Goal: Transaction & Acquisition: Book appointment/travel/reservation

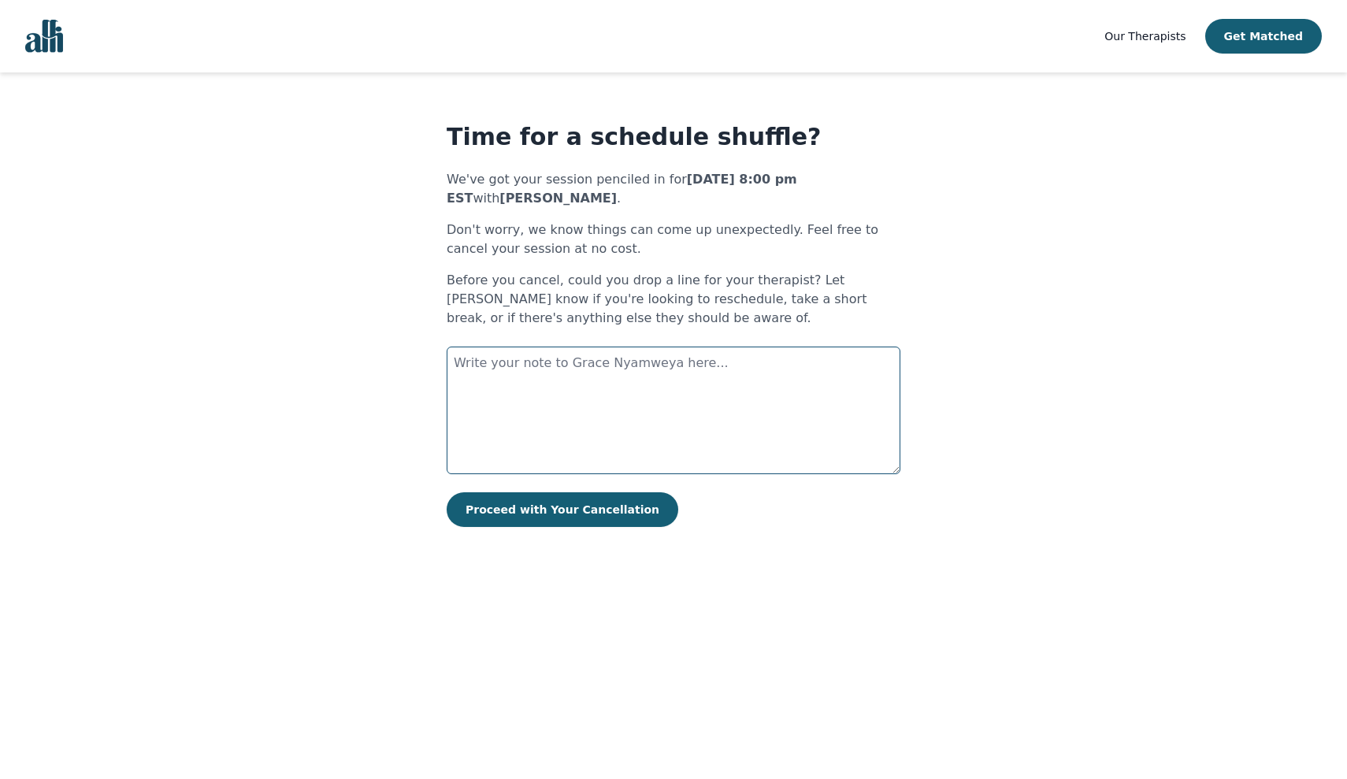
click at [580, 366] on textarea at bounding box center [674, 411] width 454 height 128
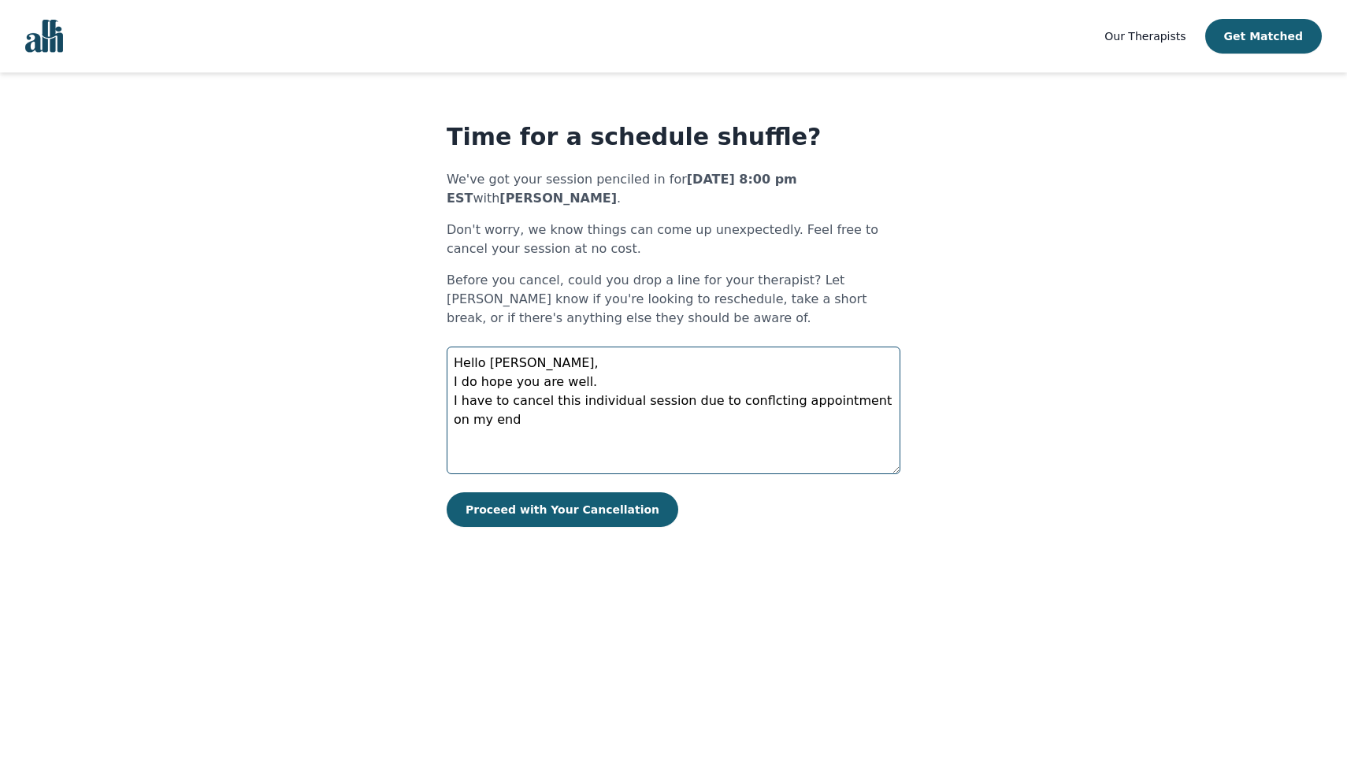
click at [748, 403] on textarea "Hello [PERSON_NAME], I do hope you are well. I have to cancel this individual s…" at bounding box center [674, 411] width 454 height 128
click at [741, 401] on textarea "Hello [PERSON_NAME], I do hope you are well. I have to cancel this individual s…" at bounding box center [674, 411] width 454 height 128
click at [848, 403] on textarea "Hello [PERSON_NAME], I do hope you are well. I have to cancel this individual s…" at bounding box center [674, 411] width 454 height 128
drag, startPoint x: 848, startPoint y: 403, endPoint x: 478, endPoint y: 418, distance: 370.6
click at [478, 418] on textarea "Hello [PERSON_NAME], I do hope you are well. I have to cancel this individual s…" at bounding box center [674, 411] width 454 height 128
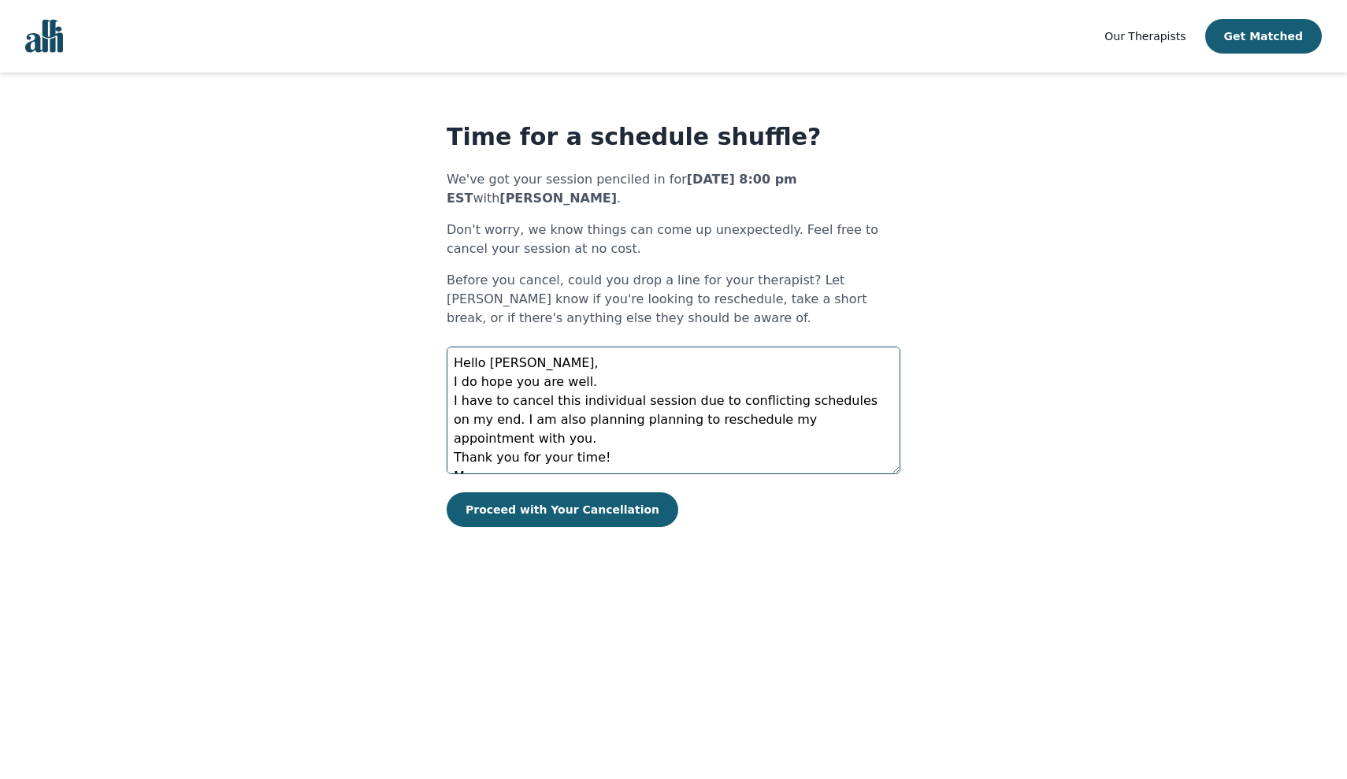
click at [842, 398] on textarea "Hello [PERSON_NAME], I do hope you are well. I have to cancel this individual s…" at bounding box center [674, 411] width 454 height 128
click at [585, 420] on textarea "Hello [PERSON_NAME], I do hope you are well. I have to cancel this individual s…" at bounding box center [674, 411] width 454 height 128
click at [584, 422] on textarea "Hello [PERSON_NAME], I do hope you are well. I have to cancel this individual s…" at bounding box center [674, 411] width 454 height 128
click at [786, 422] on textarea "Hello [PERSON_NAME], I do hope you are well. I have to cancel this individual s…" at bounding box center [674, 411] width 454 height 128
click at [821, 429] on textarea "Hello [PERSON_NAME], I do hope you are well. I have to cancel this individual s…" at bounding box center [674, 411] width 454 height 128
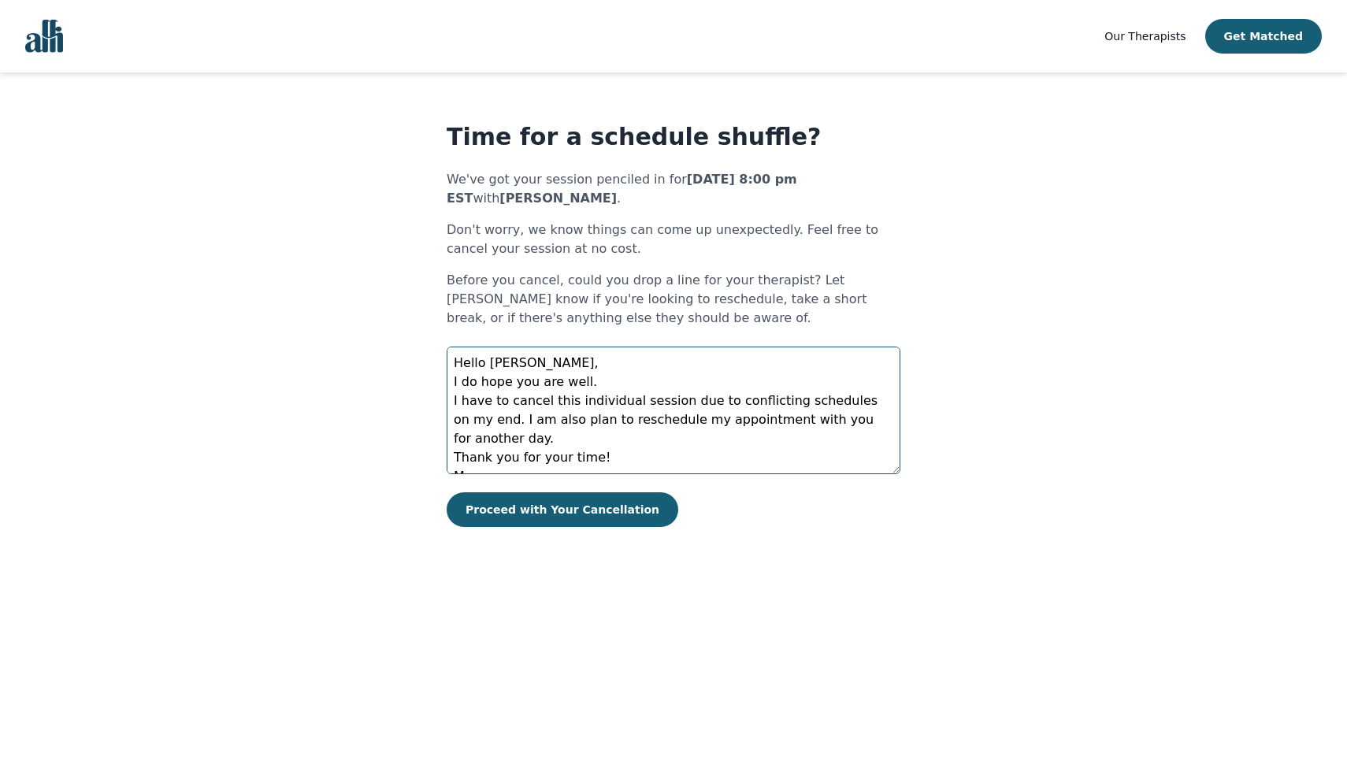
click at [827, 416] on textarea "Hello [PERSON_NAME], I do hope you are well. I have to cancel this individual s…" at bounding box center [674, 411] width 454 height 128
click at [818, 440] on textarea "Hello [PERSON_NAME], I do hope you are well. I have to cancel this individual s…" at bounding box center [674, 411] width 454 height 128
click at [855, 422] on textarea "Hello [PERSON_NAME], I do hope you are well. I have to cancel this individual s…" at bounding box center [674, 411] width 454 height 128
type textarea "Hello [PERSON_NAME], I do hope you are well. I have to cancel this individual s…"
click at [556, 500] on button "Proceed with Your Cancellation" at bounding box center [563, 509] width 232 height 35
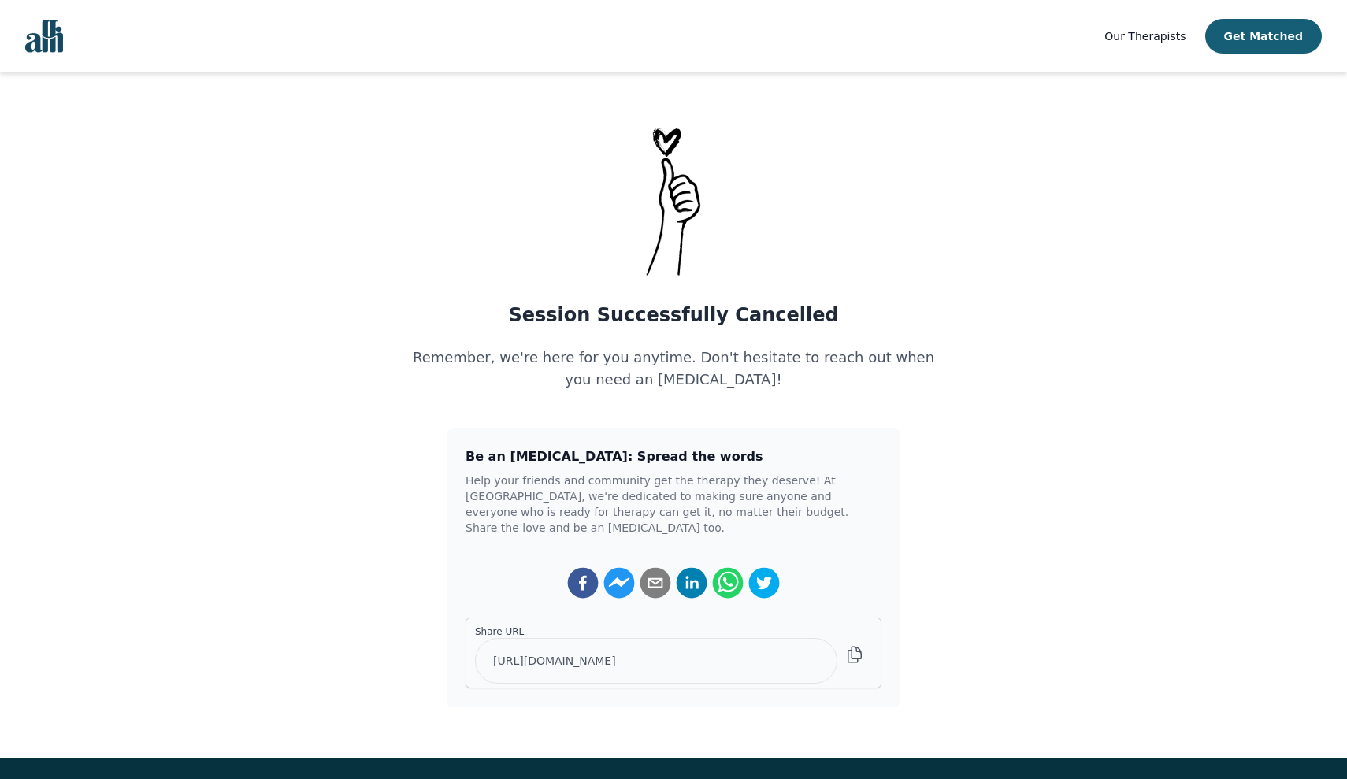
click at [1149, 36] on span "Our Therapists" at bounding box center [1145, 36] width 81 height 13
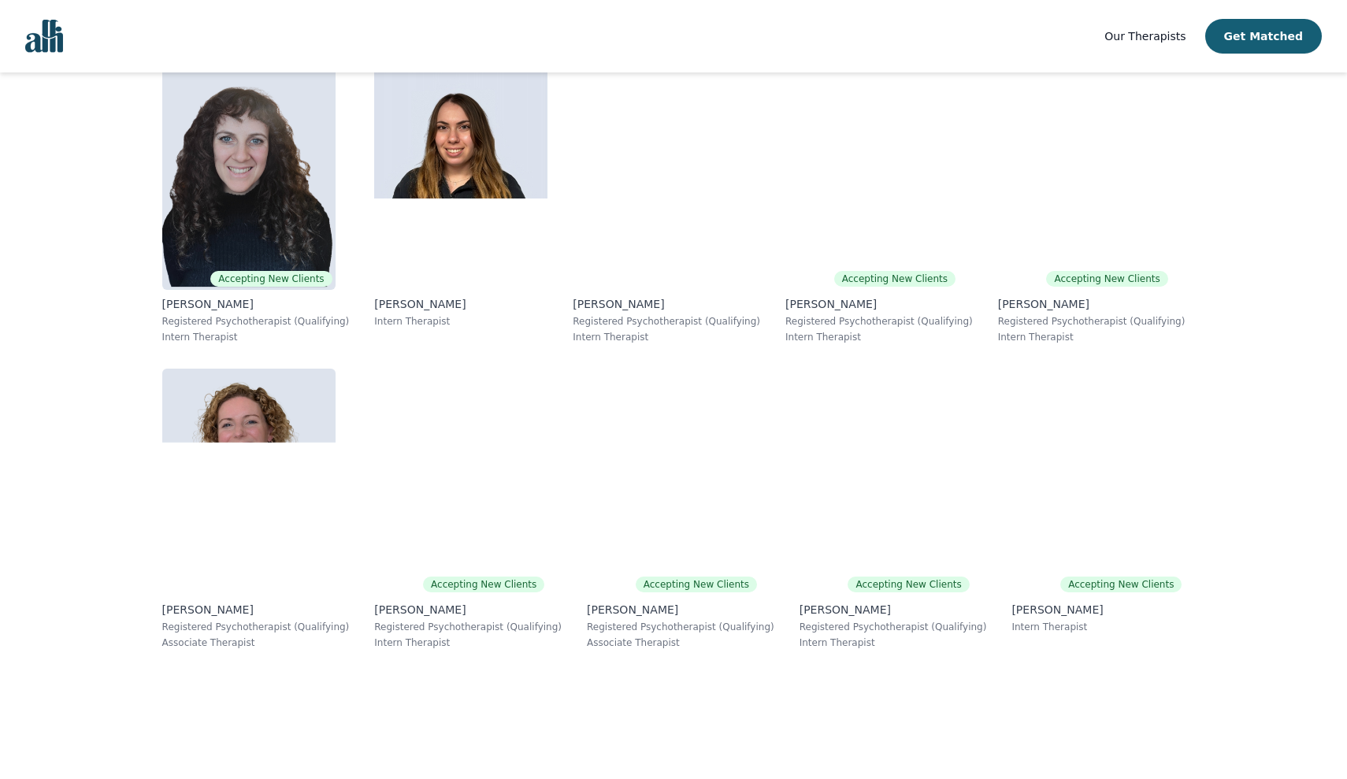
scroll to position [719, 0]
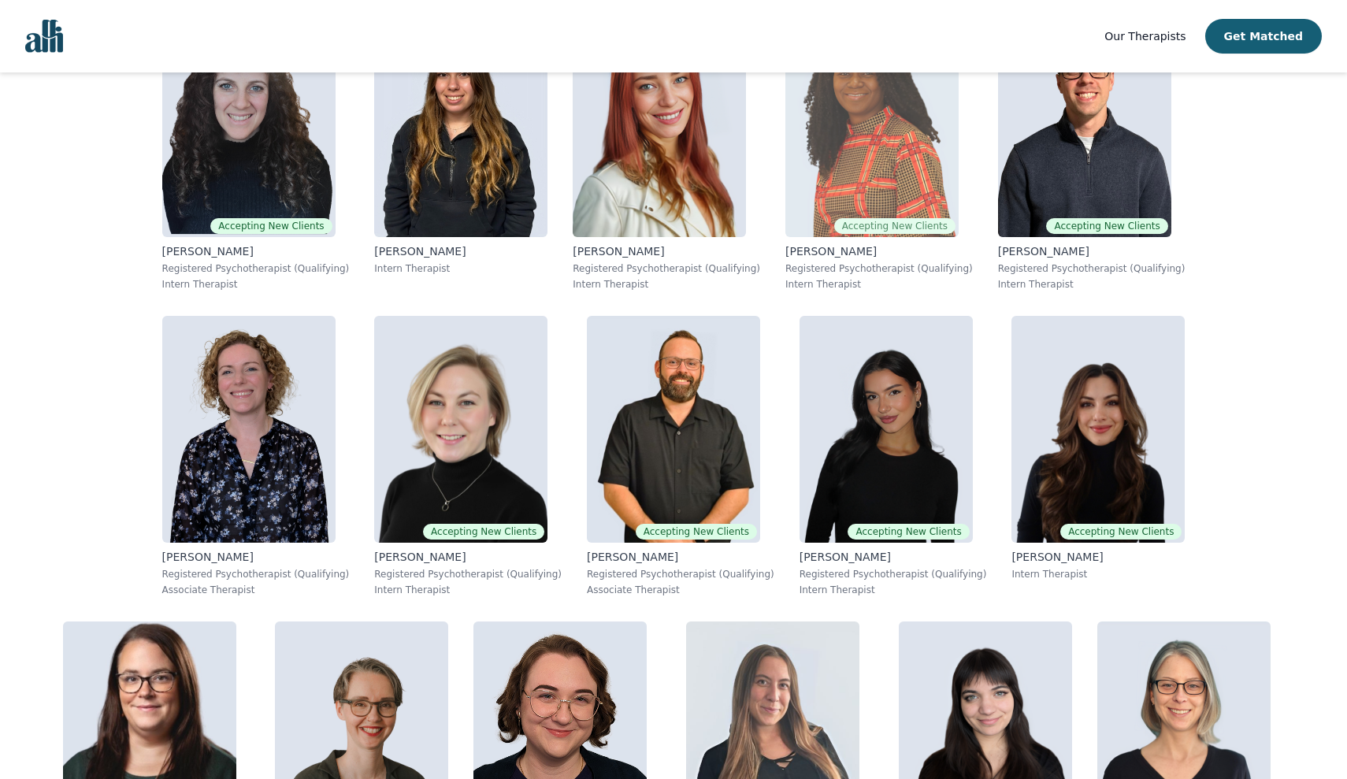
click at [786, 188] on img at bounding box center [872, 123] width 173 height 227
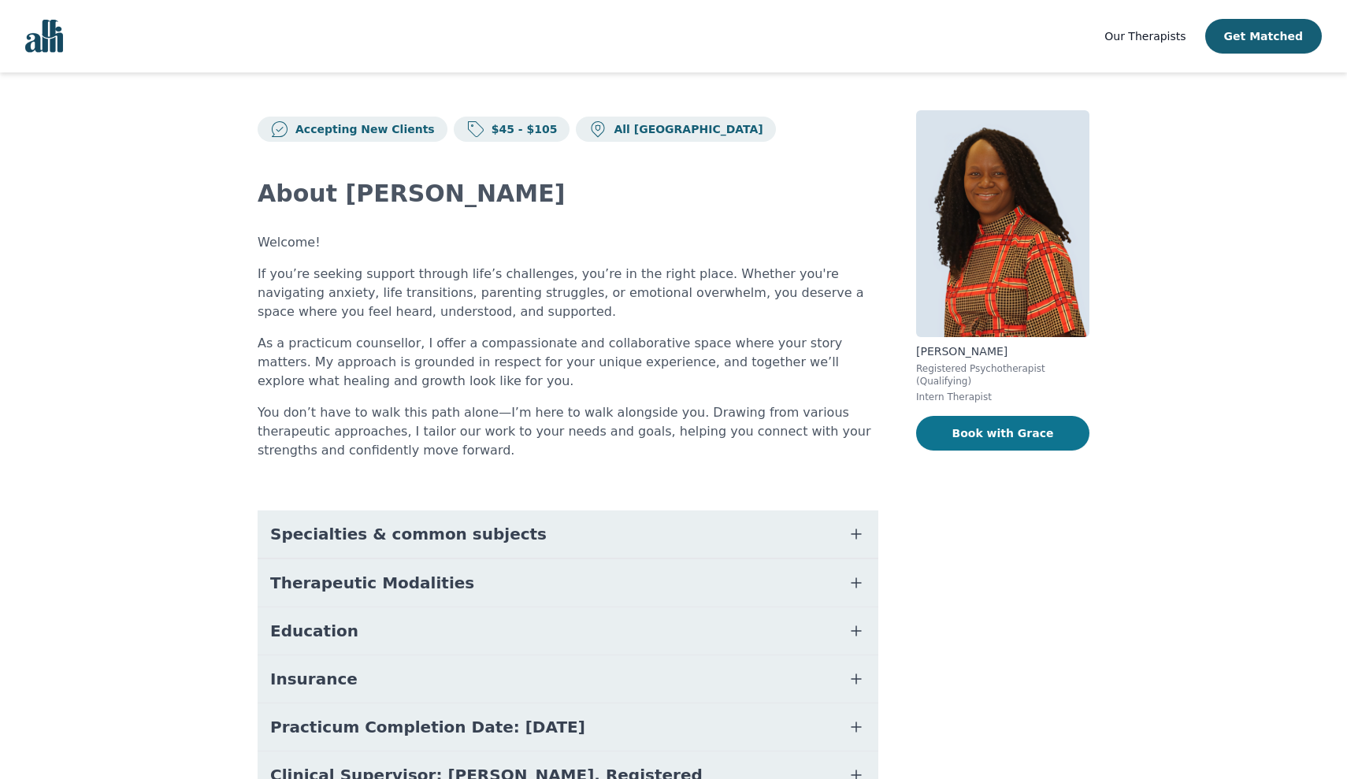
click at [1051, 437] on button "Book with Grace" at bounding box center [1002, 433] width 173 height 35
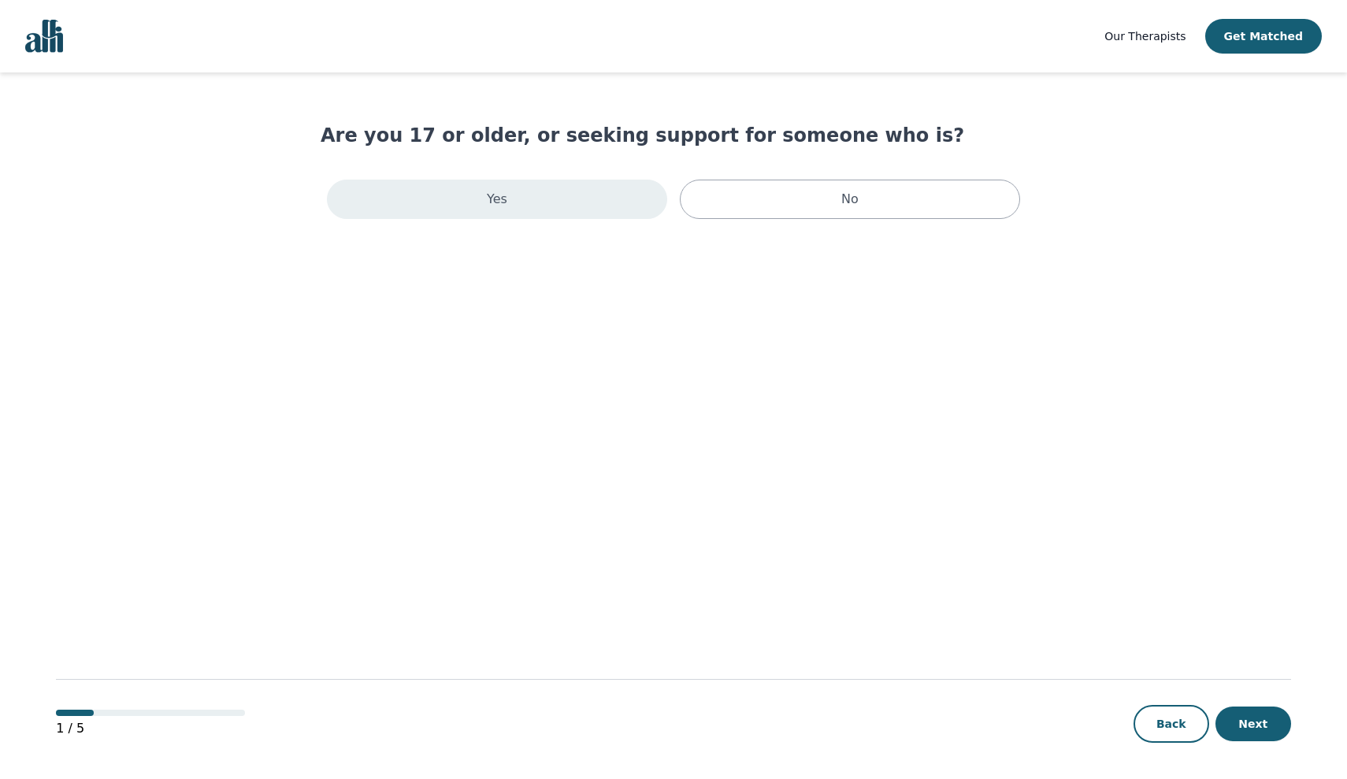
click at [557, 199] on div "Yes" at bounding box center [497, 199] width 340 height 39
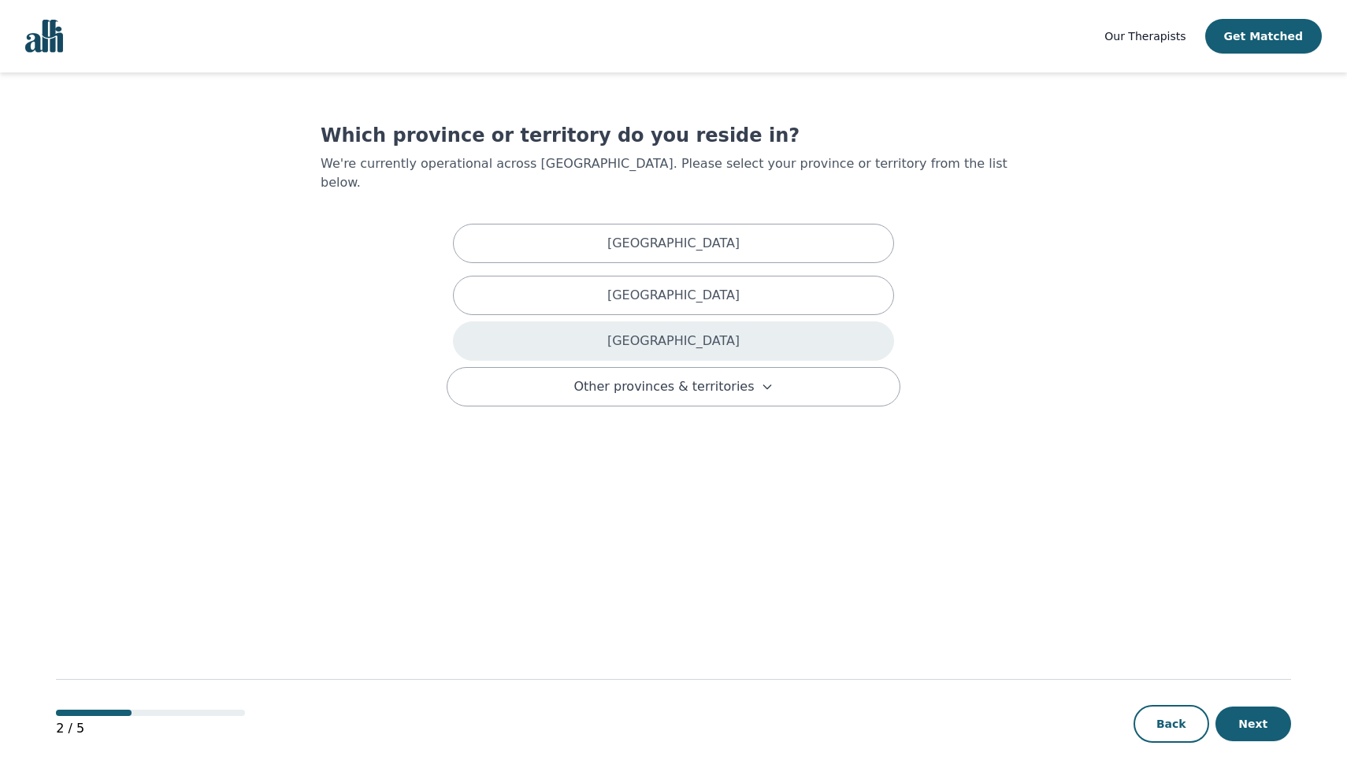
click at [667, 332] on p "[GEOGRAPHIC_DATA]" at bounding box center [674, 341] width 132 height 19
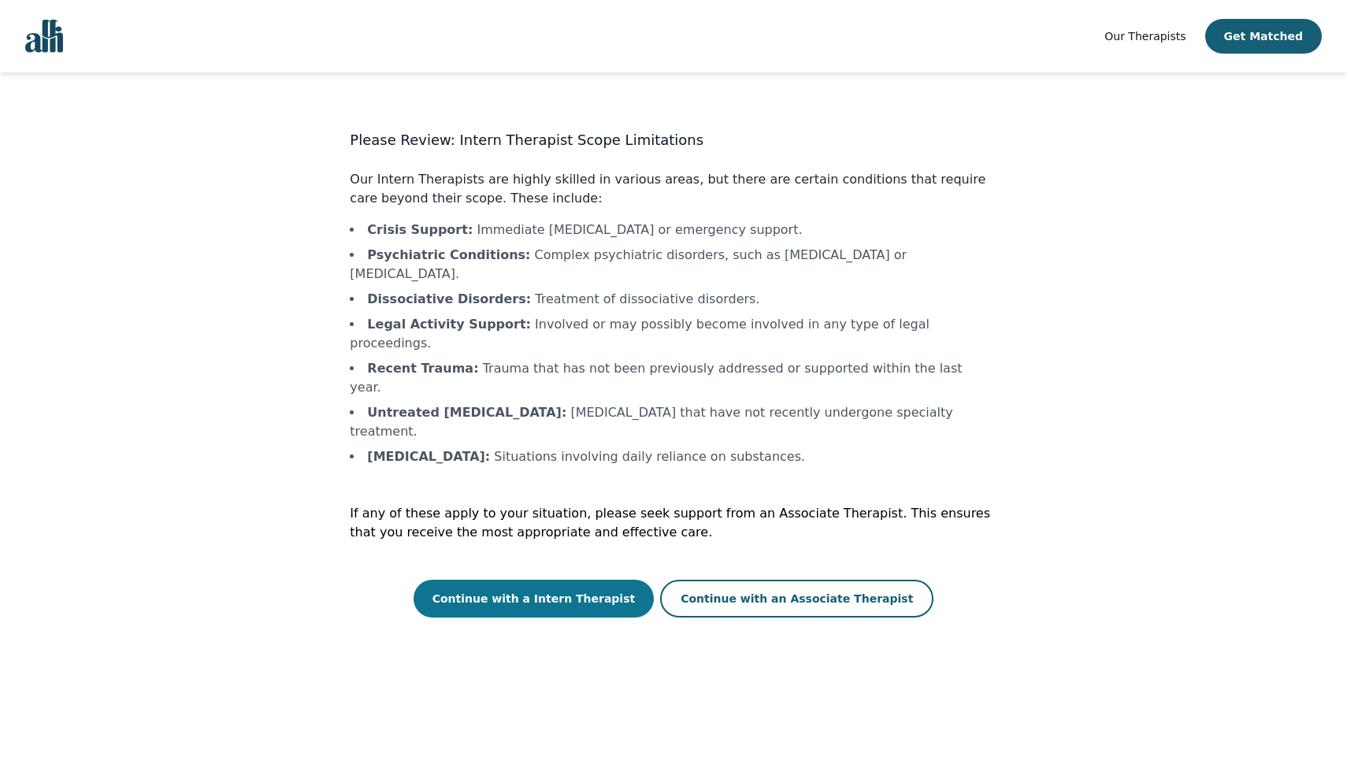
click at [587, 580] on button "Continue with a Intern Therapist" at bounding box center [534, 599] width 241 height 38
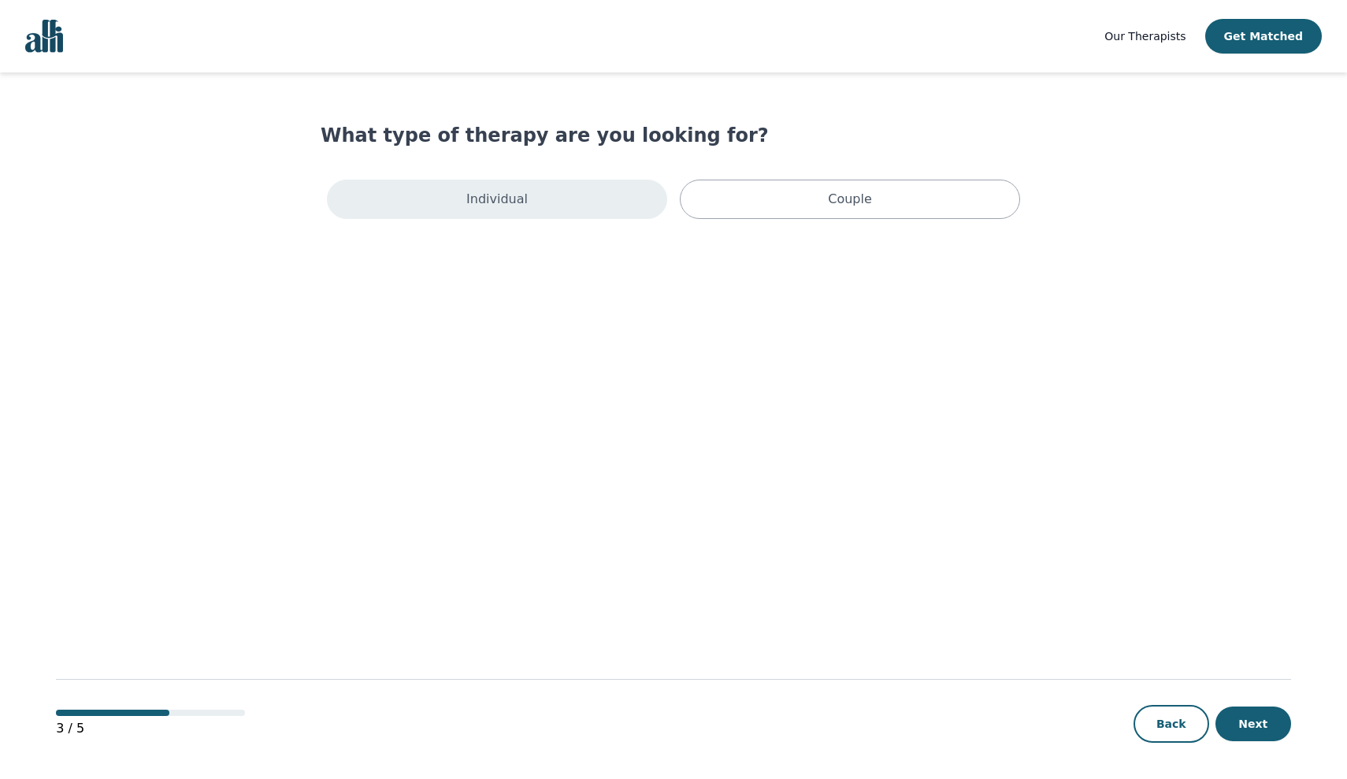
click at [557, 205] on div "Individual" at bounding box center [497, 199] width 340 height 39
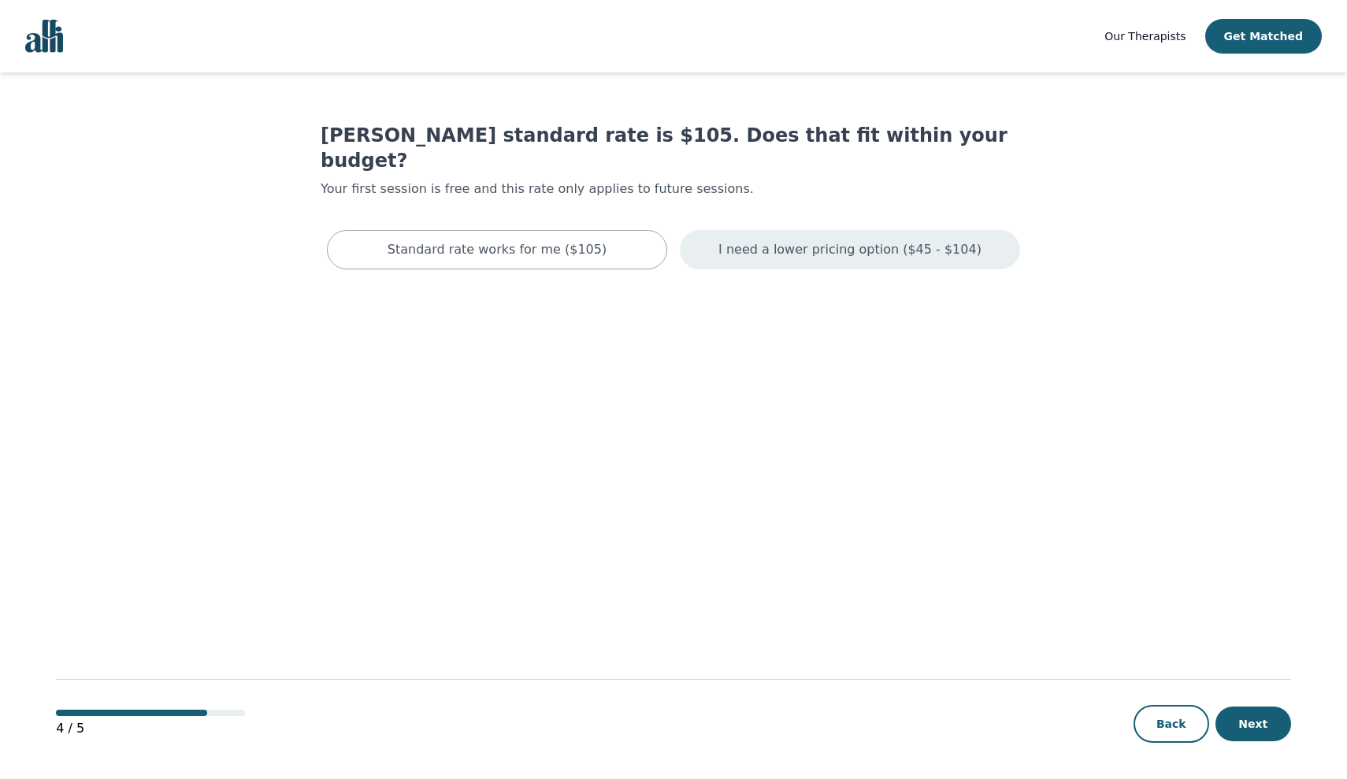
click at [788, 240] on p "I need a lower pricing option ($45 - $104)" at bounding box center [850, 249] width 263 height 19
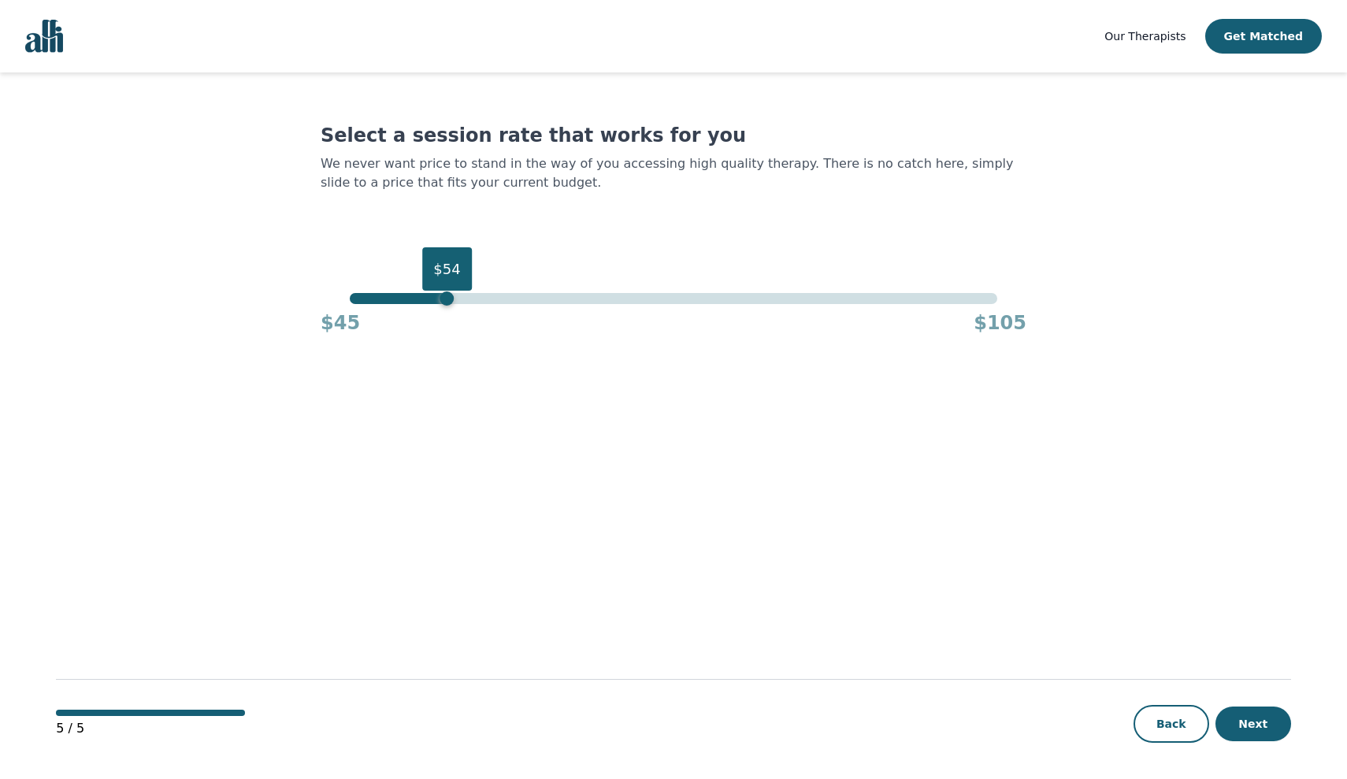
drag, startPoint x: 998, startPoint y: 302, endPoint x: 441, endPoint y: 306, distance: 557.1
click at [441, 306] on div "$54 $45 $105" at bounding box center [674, 314] width 706 height 43
drag, startPoint x: 437, startPoint y: 300, endPoint x: 405, endPoint y: 301, distance: 32.3
click at [405, 301] on div "$50" at bounding box center [404, 299] width 14 height 14
click at [1250, 721] on button "Next" at bounding box center [1254, 724] width 76 height 35
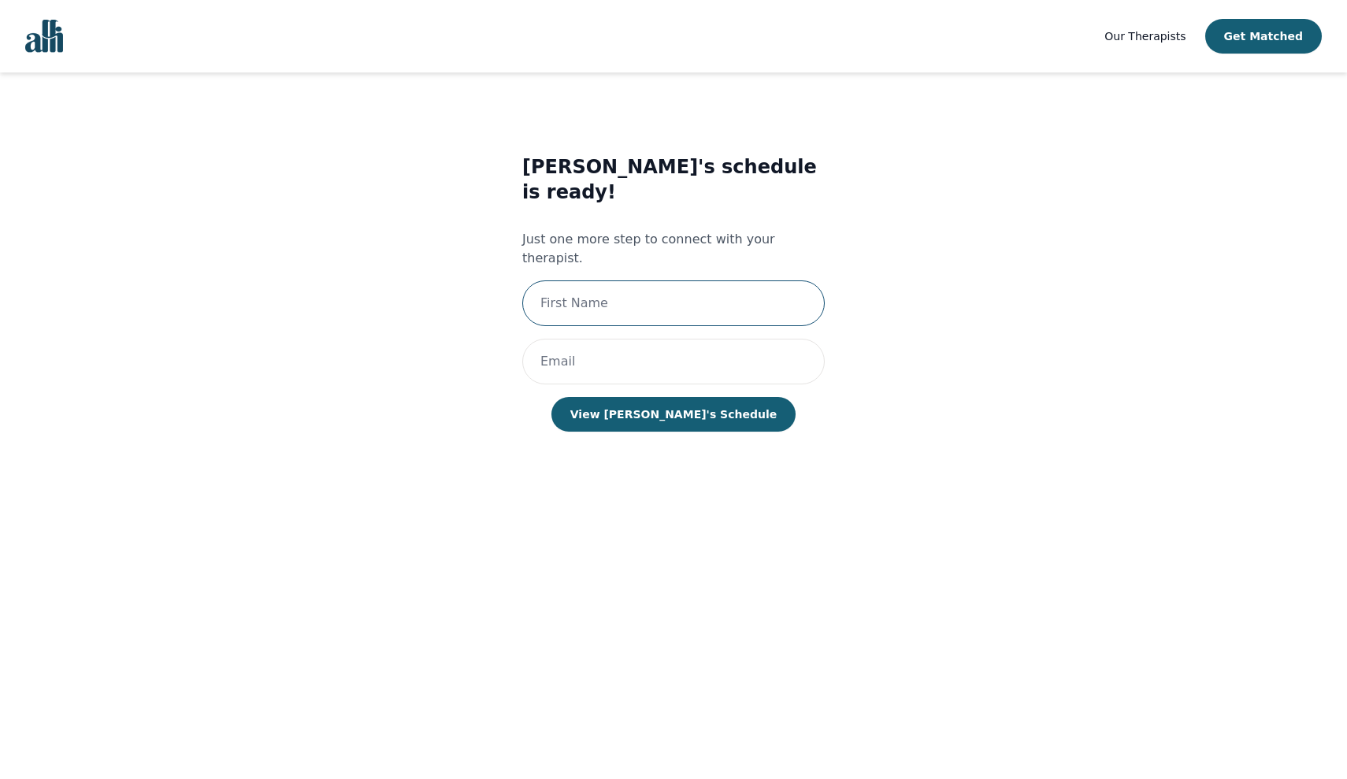
type input "M"
type input "[PERSON_NAME]"
type input "A"
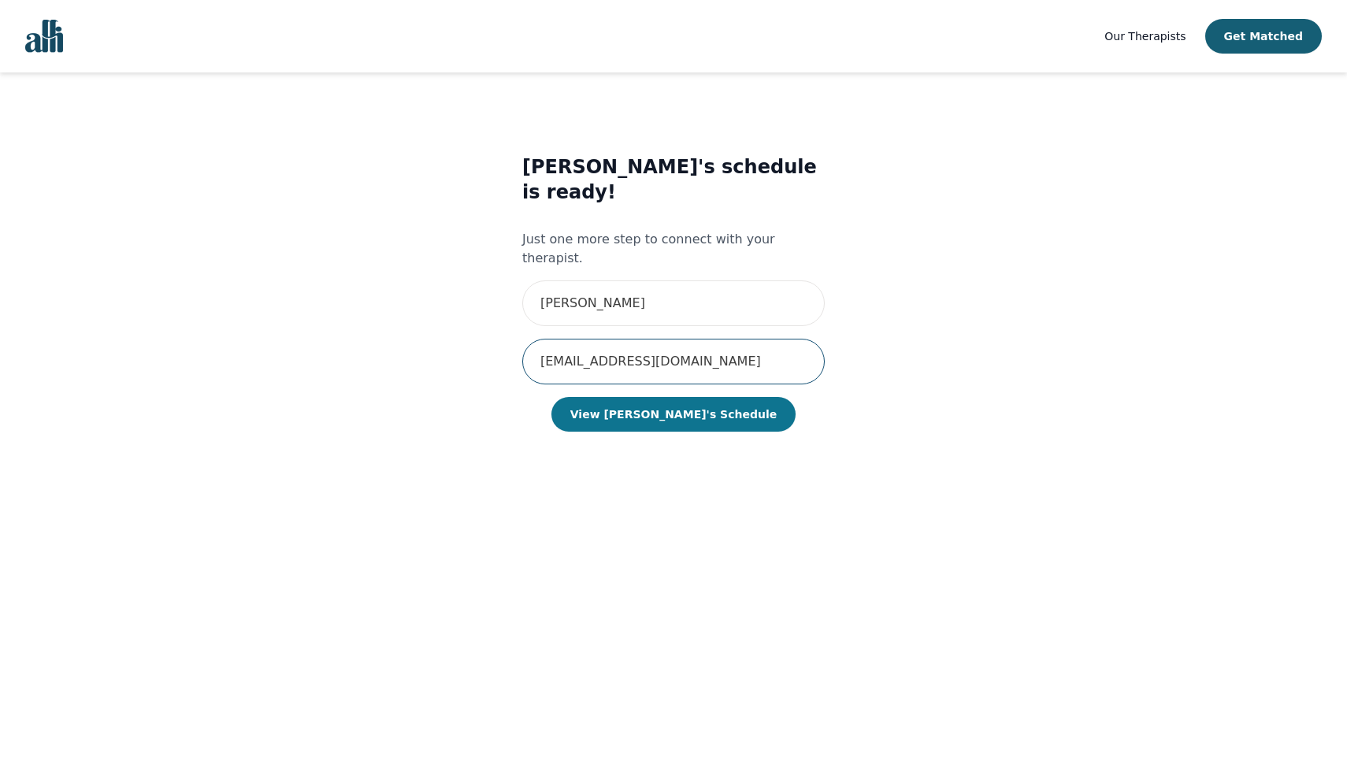
type input "[EMAIL_ADDRESS][DOMAIN_NAME]"
click at [655, 397] on button "View [PERSON_NAME]'s Schedule" at bounding box center [674, 414] width 244 height 35
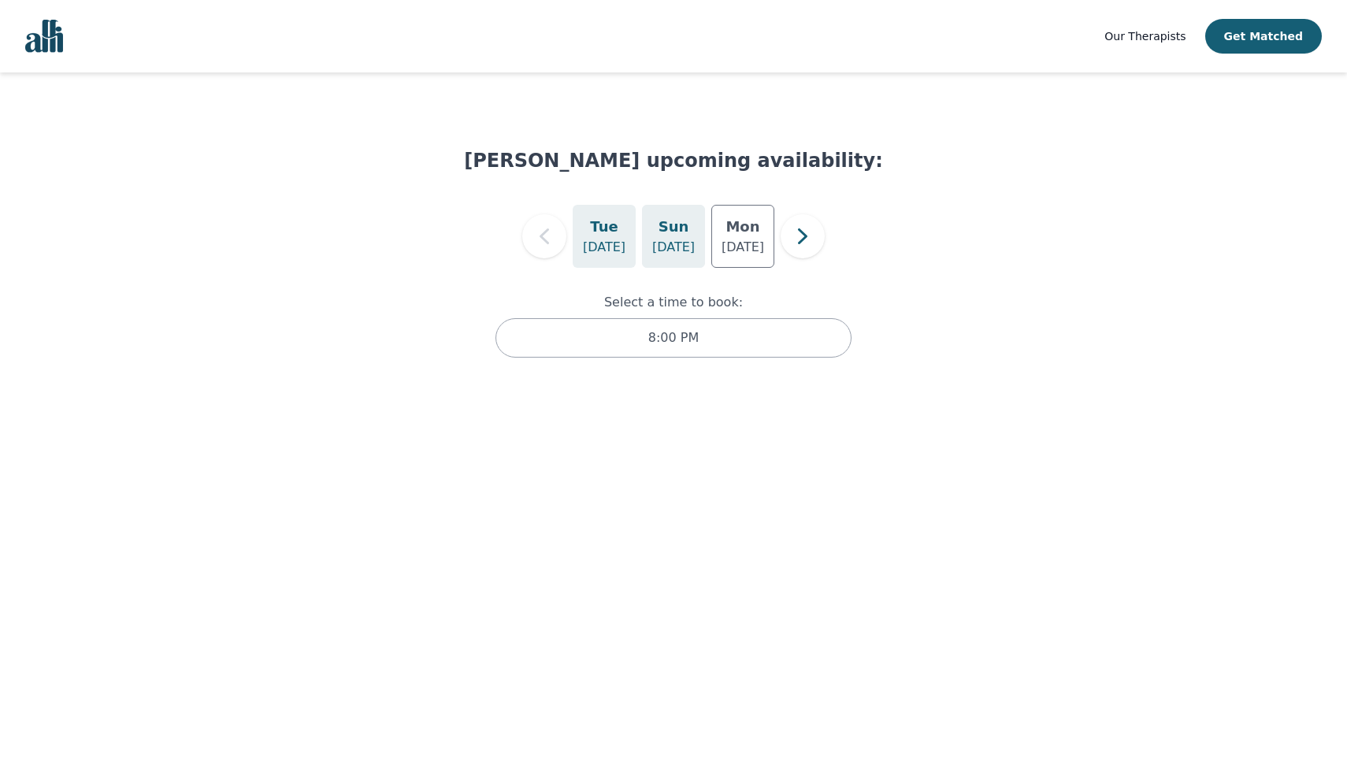
click at [683, 240] on p "[DATE]" at bounding box center [673, 247] width 43 height 19
click at [810, 237] on icon "button" at bounding box center [803, 237] width 32 height 32
click at [682, 238] on p "[DATE]" at bounding box center [673, 247] width 43 height 19
click at [620, 245] on p "[DATE]" at bounding box center [604, 247] width 43 height 19
click at [550, 239] on icon "button" at bounding box center [545, 237] width 32 height 32
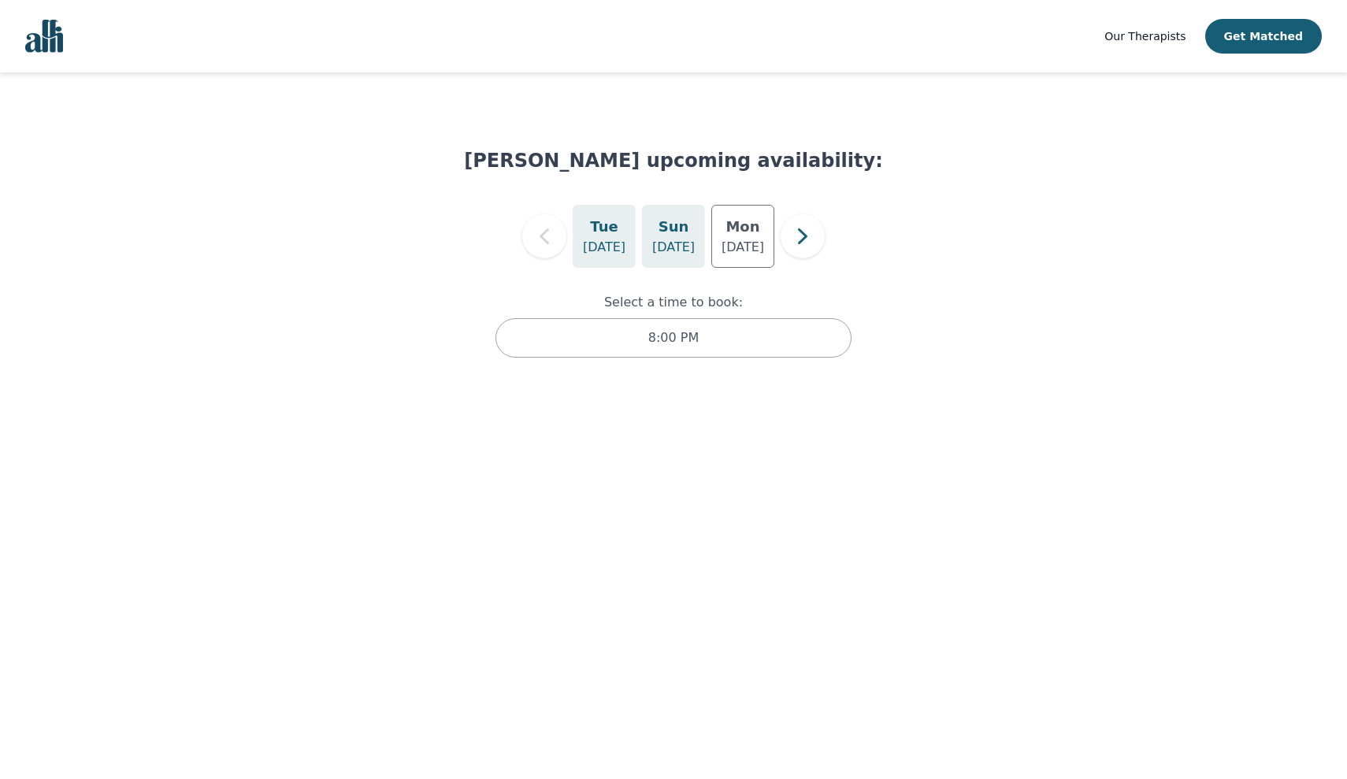
click at [677, 250] on p "[DATE]" at bounding box center [673, 247] width 43 height 19
click at [801, 235] on icon "button" at bounding box center [803, 237] width 32 height 32
click at [678, 250] on p "[DATE]" at bounding box center [673, 247] width 43 height 19
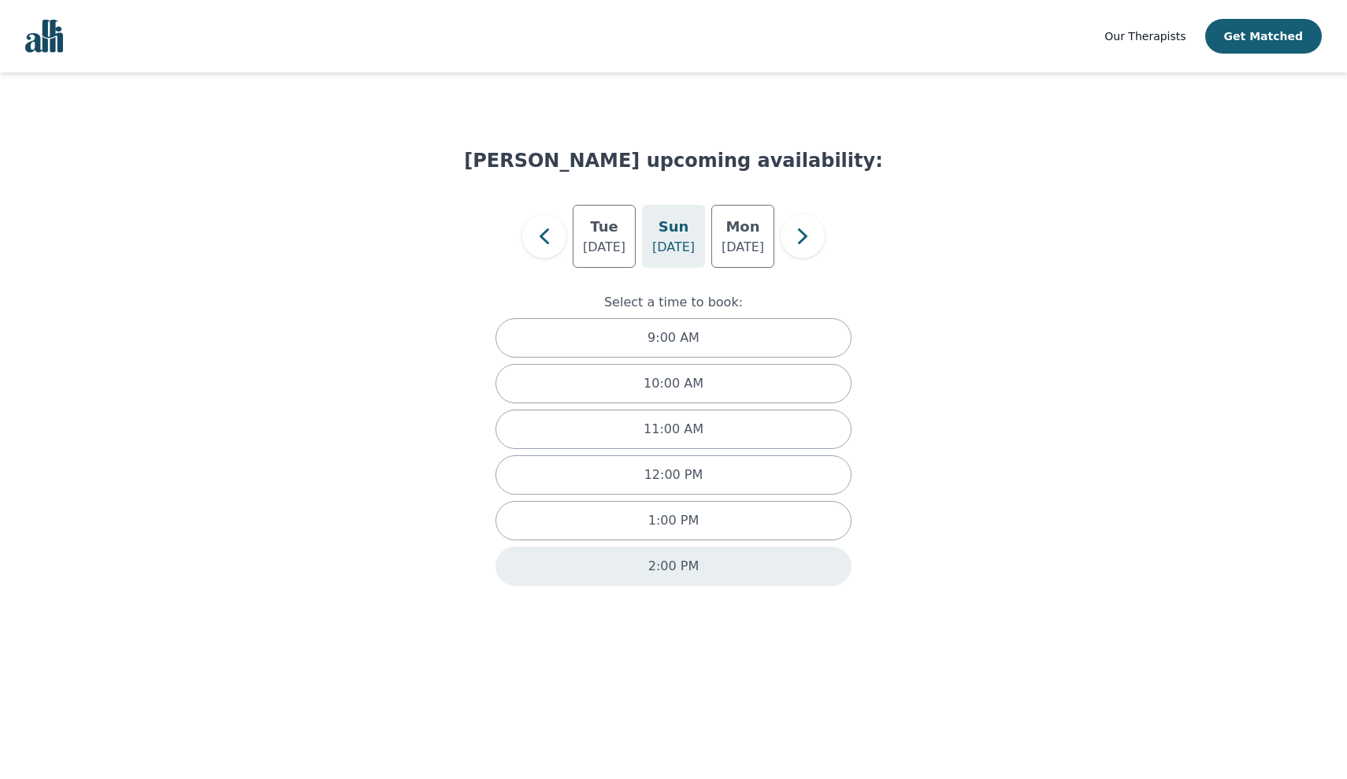
click at [671, 567] on p "2:00 PM" at bounding box center [673, 566] width 50 height 19
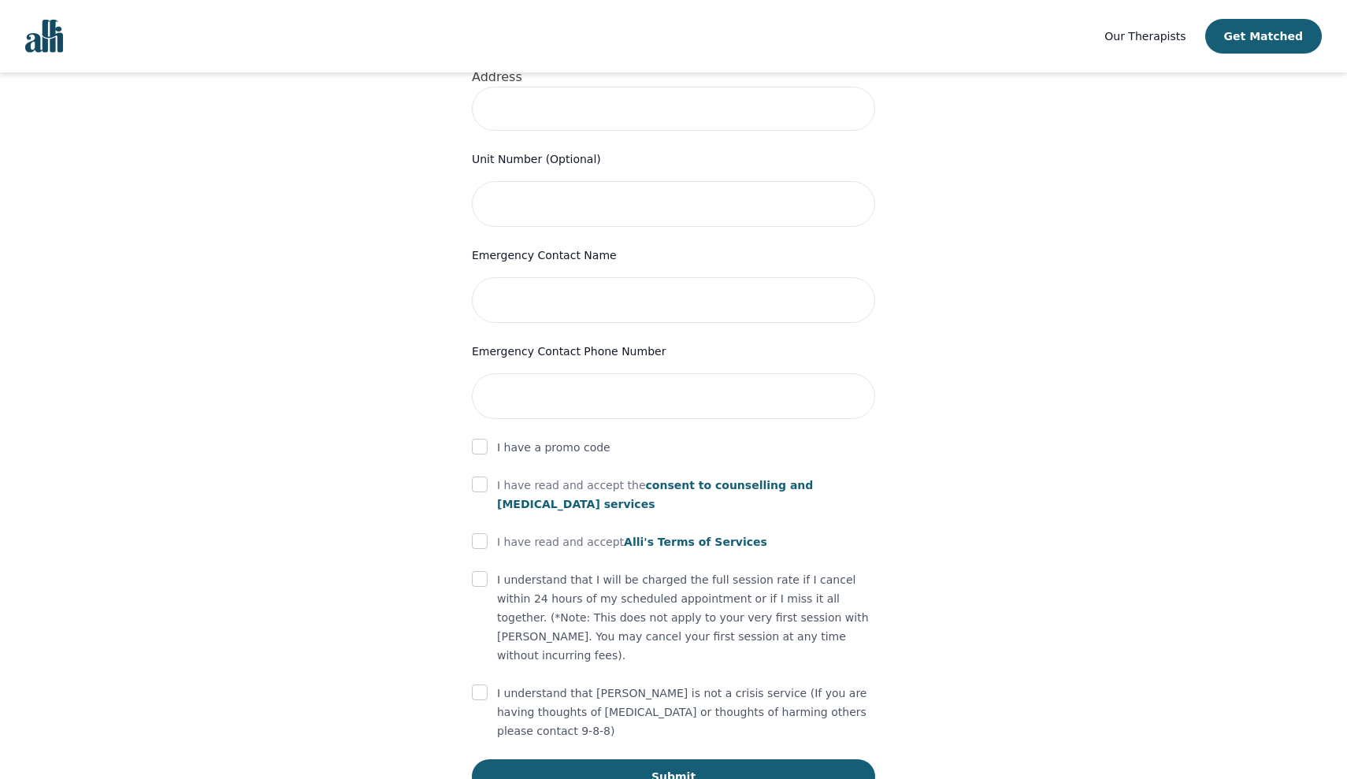
scroll to position [641, 0]
type input "Adenrele"
click at [477, 478] on input "checkbox" at bounding box center [480, 486] width 16 height 16
checkbox input "true"
click at [485, 534] on input "checkbox" at bounding box center [480, 542] width 16 height 16
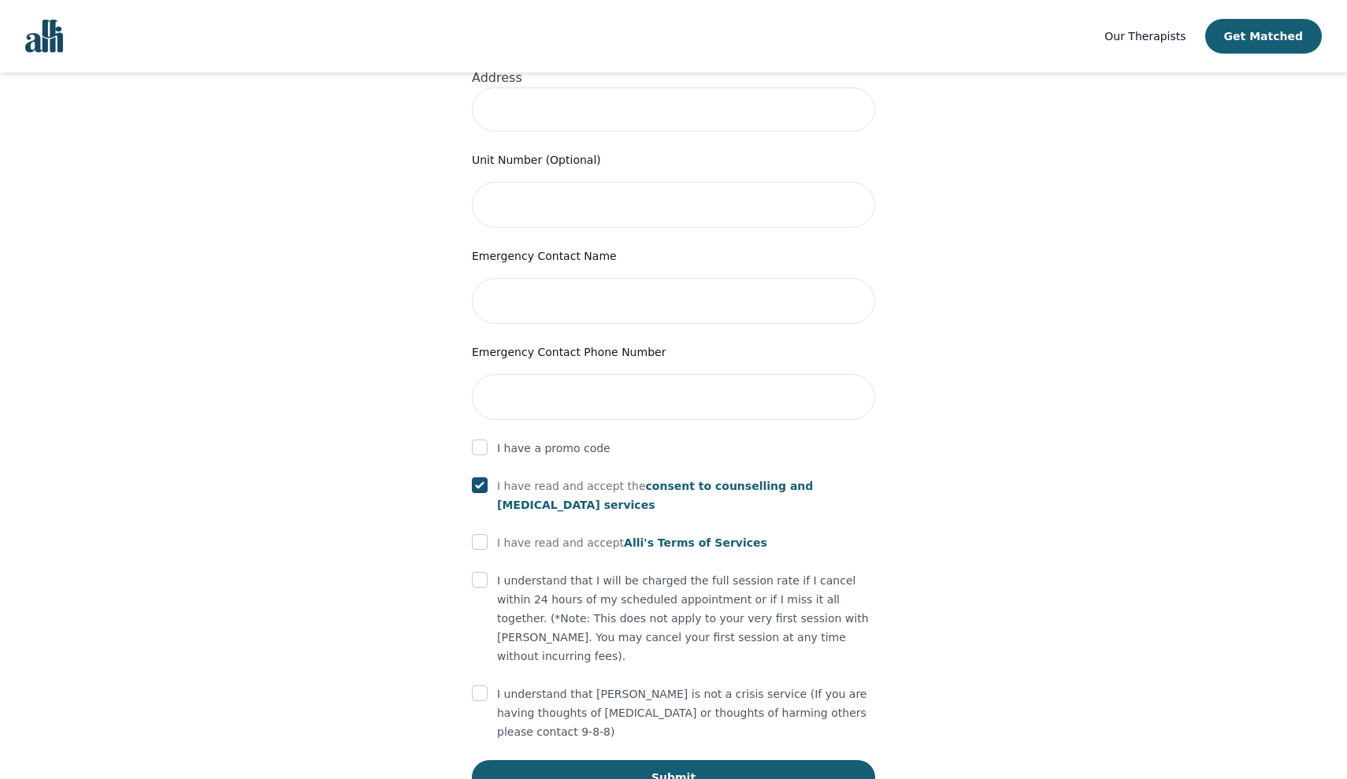
checkbox input "true"
click at [483, 572] on input "checkbox" at bounding box center [480, 580] width 16 height 16
checkbox input "true"
click at [486, 686] on input "checkbox" at bounding box center [480, 694] width 16 height 16
checkbox input "true"
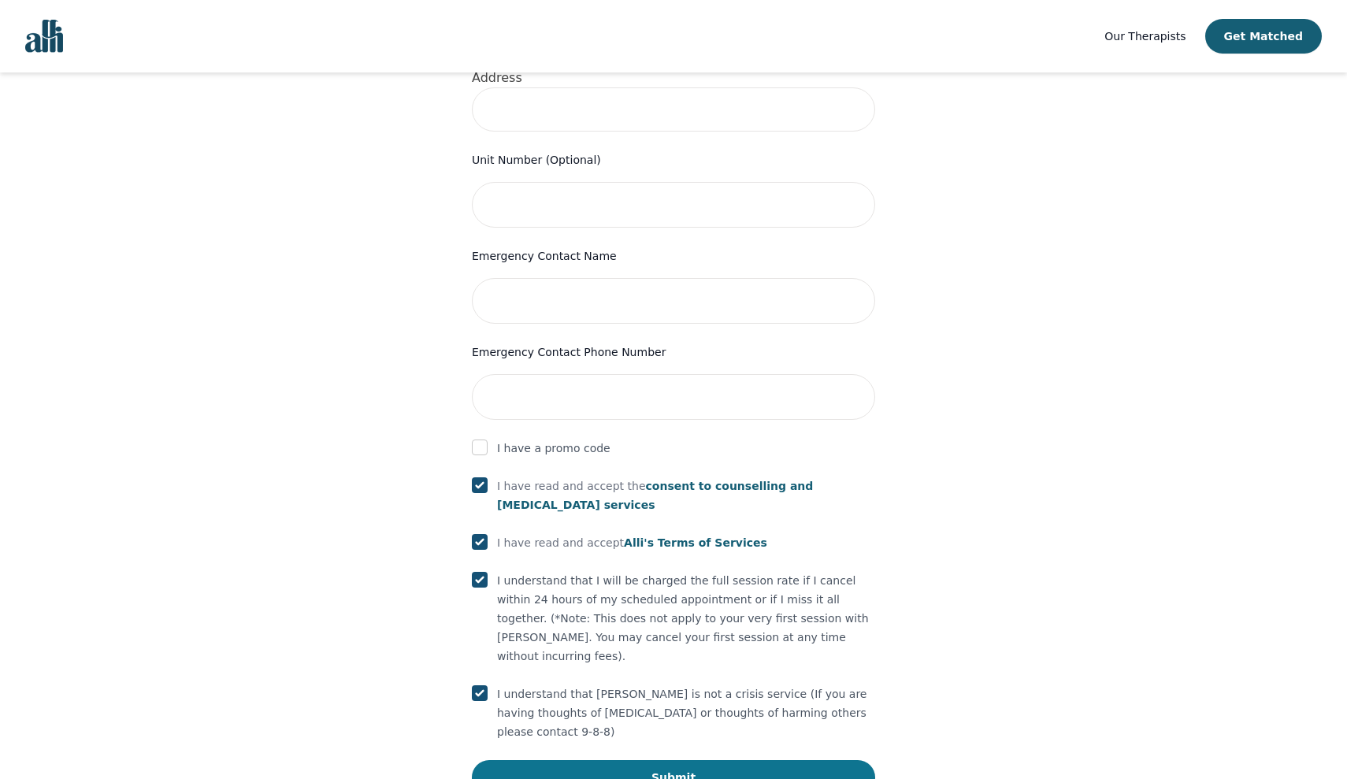
click at [632, 760] on button "Submit" at bounding box center [673, 777] width 403 height 35
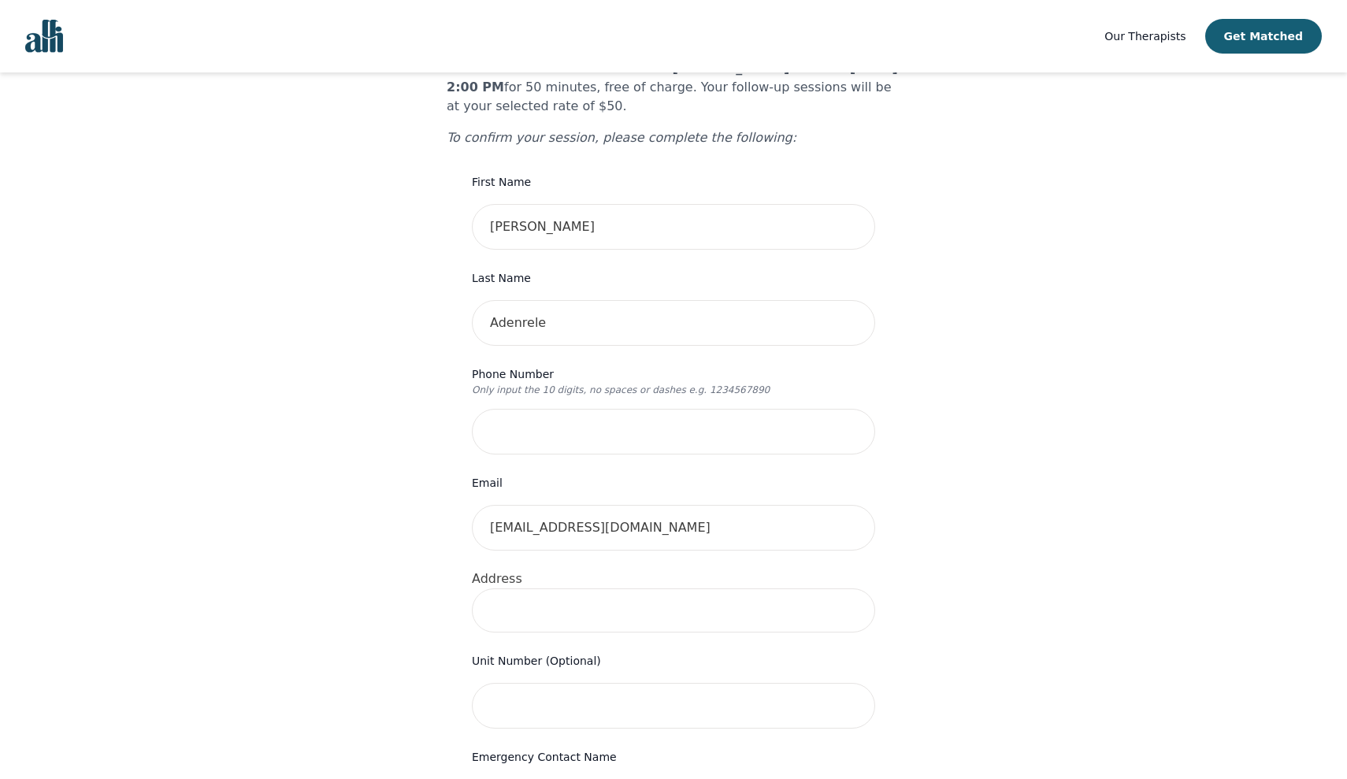
scroll to position [139, 0]
type input "[PHONE_NUMBER]"
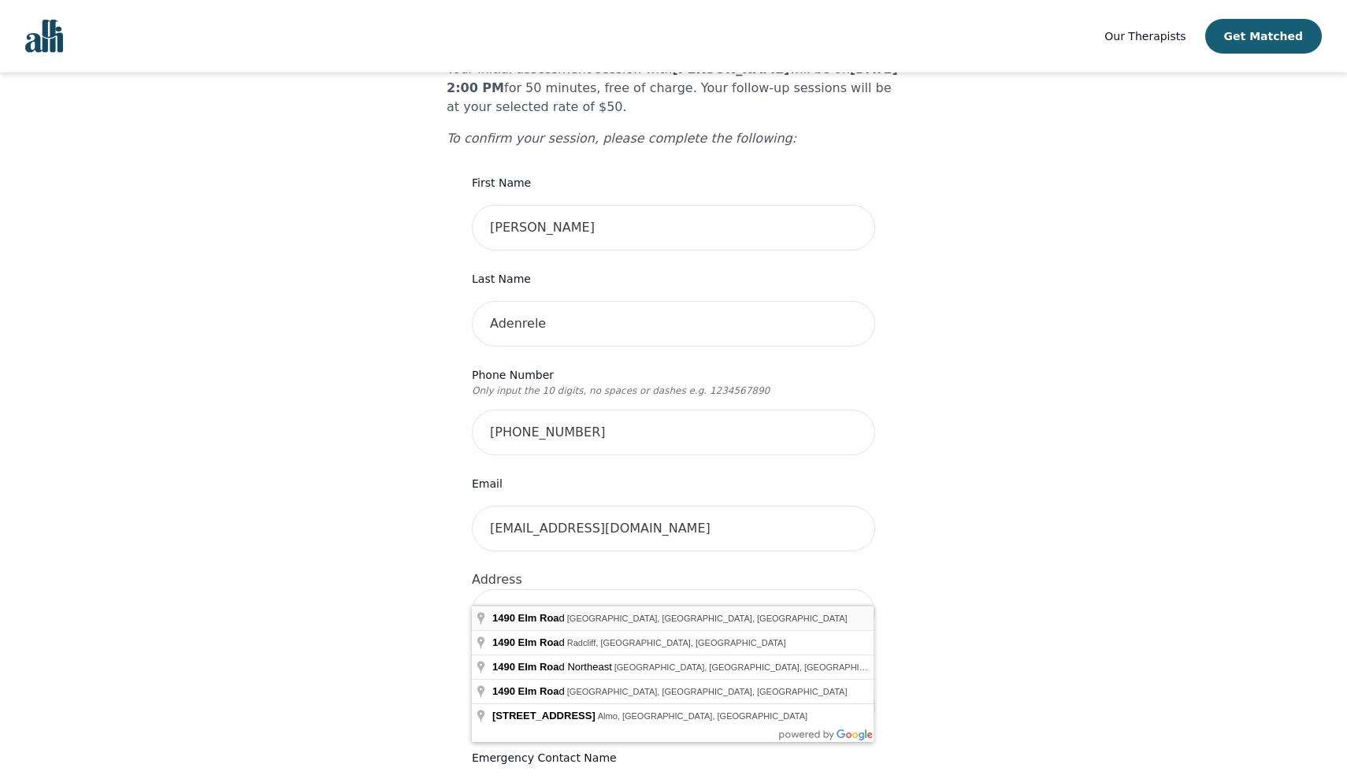
type input "[STREET_ADDRESS]"
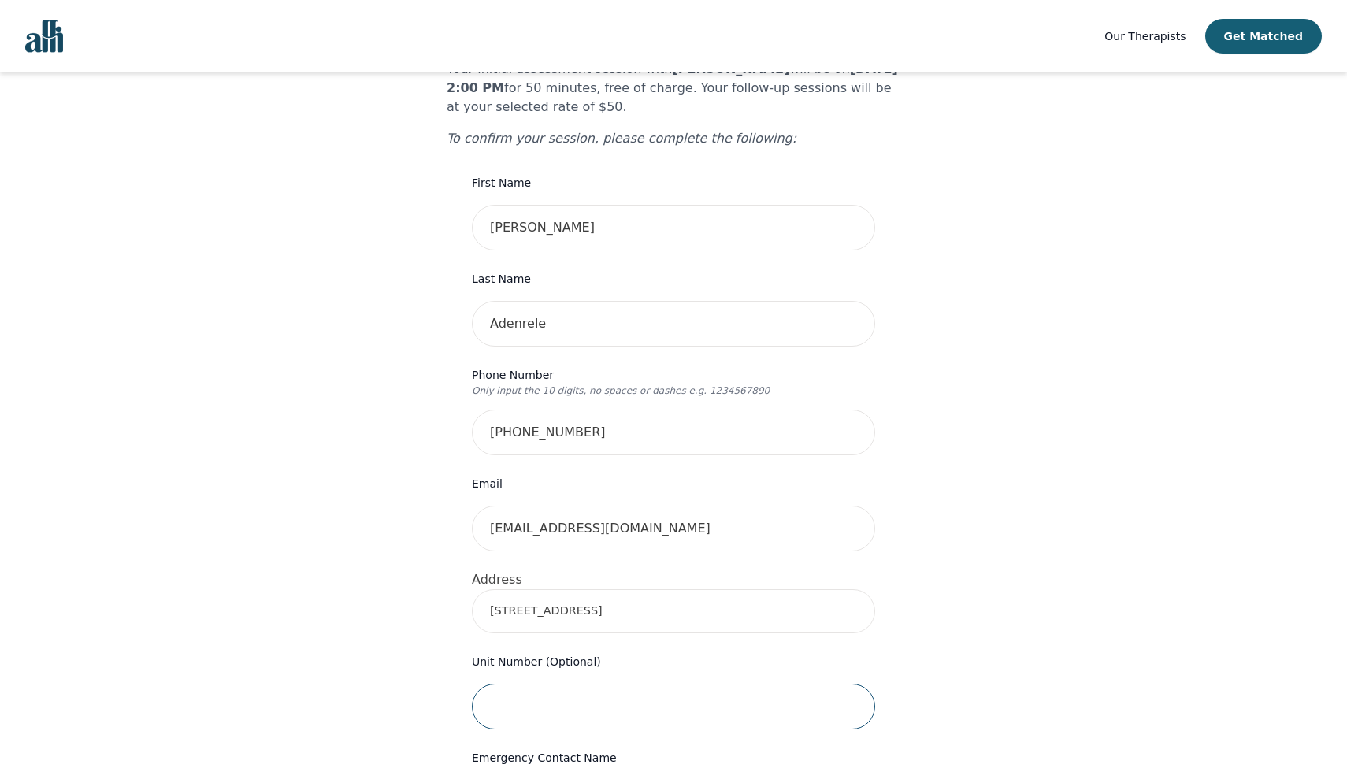
click at [537, 684] on input "text" at bounding box center [673, 707] width 403 height 46
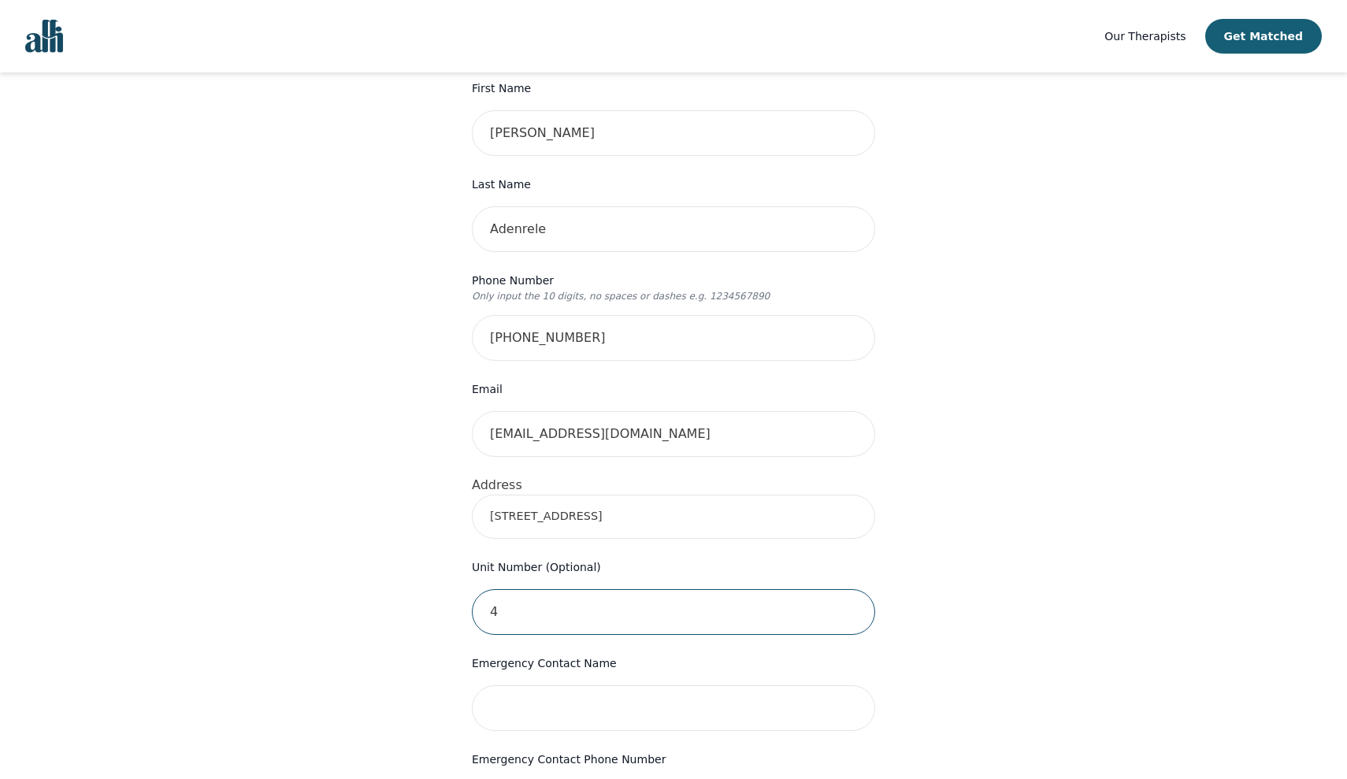
scroll to position [281, 0]
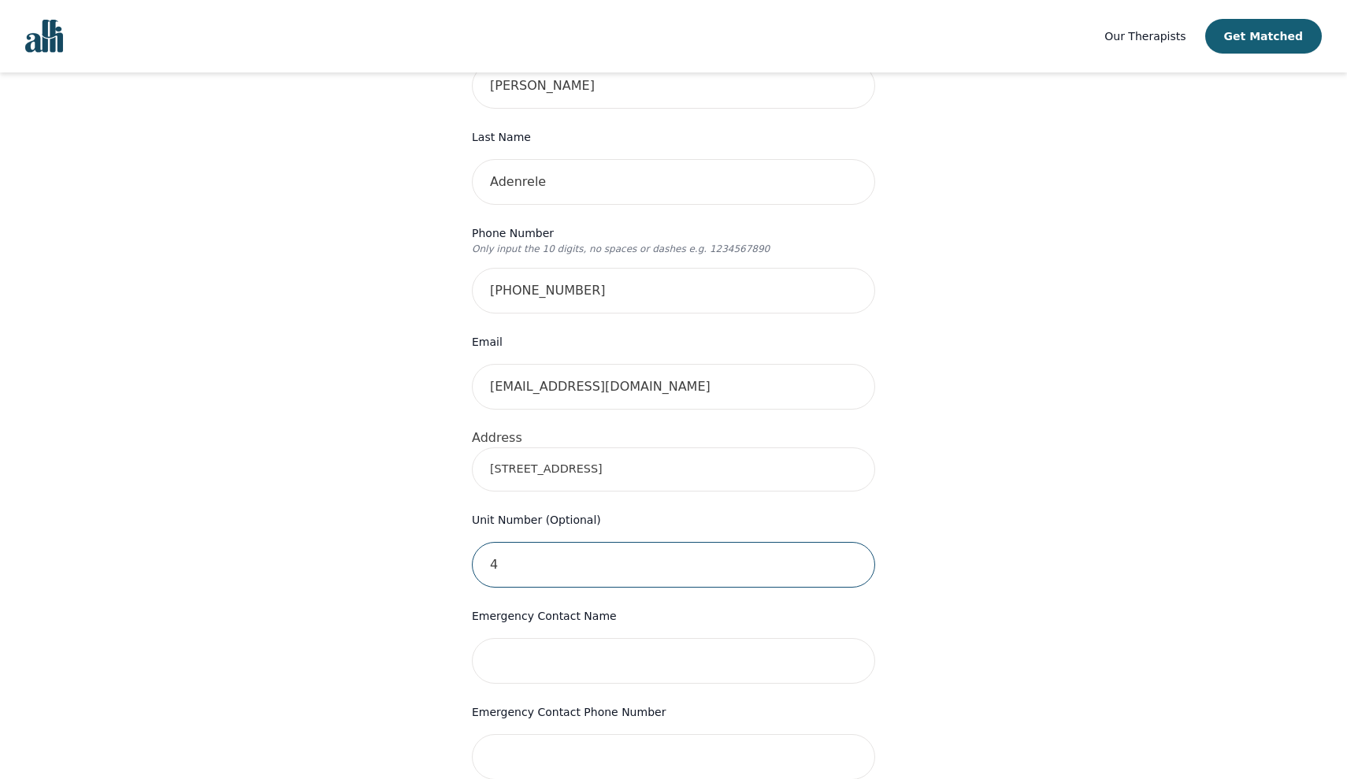
type input "4"
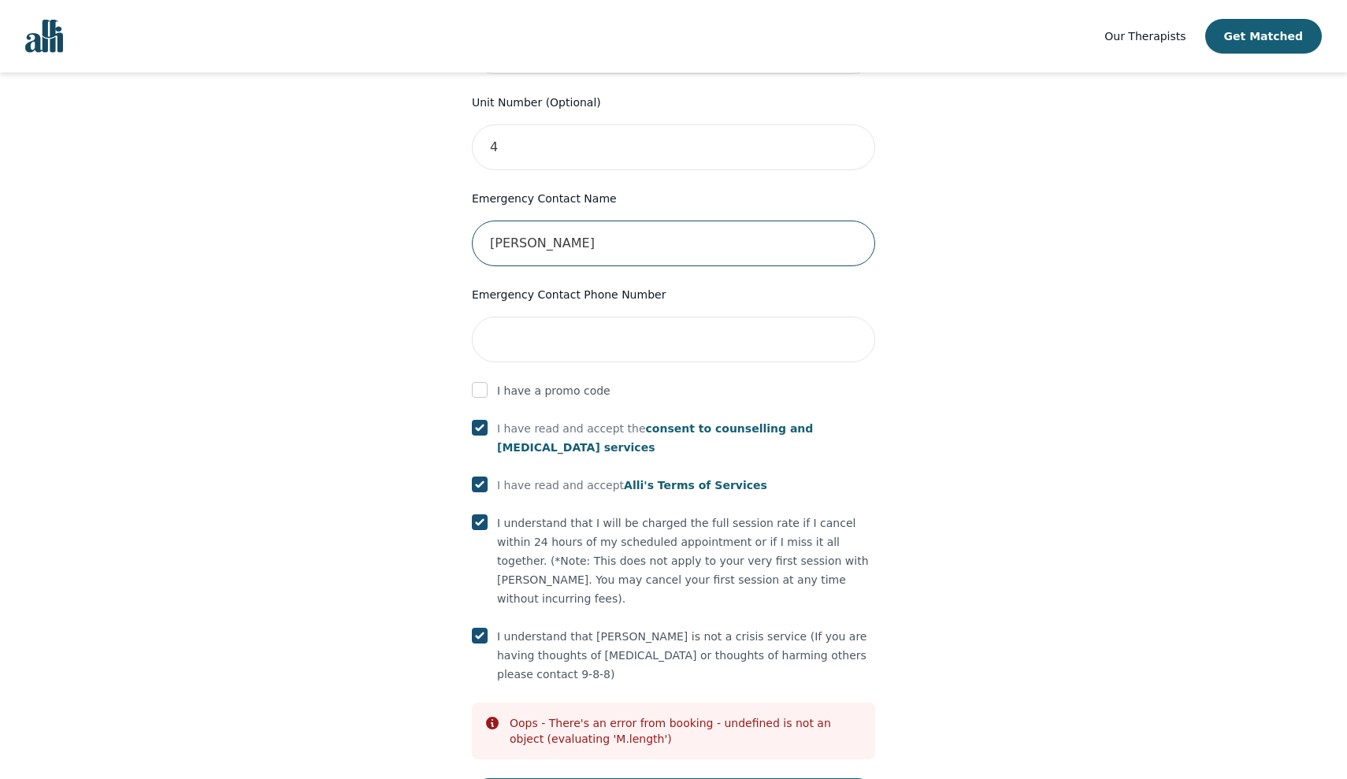
scroll to position [716, 0]
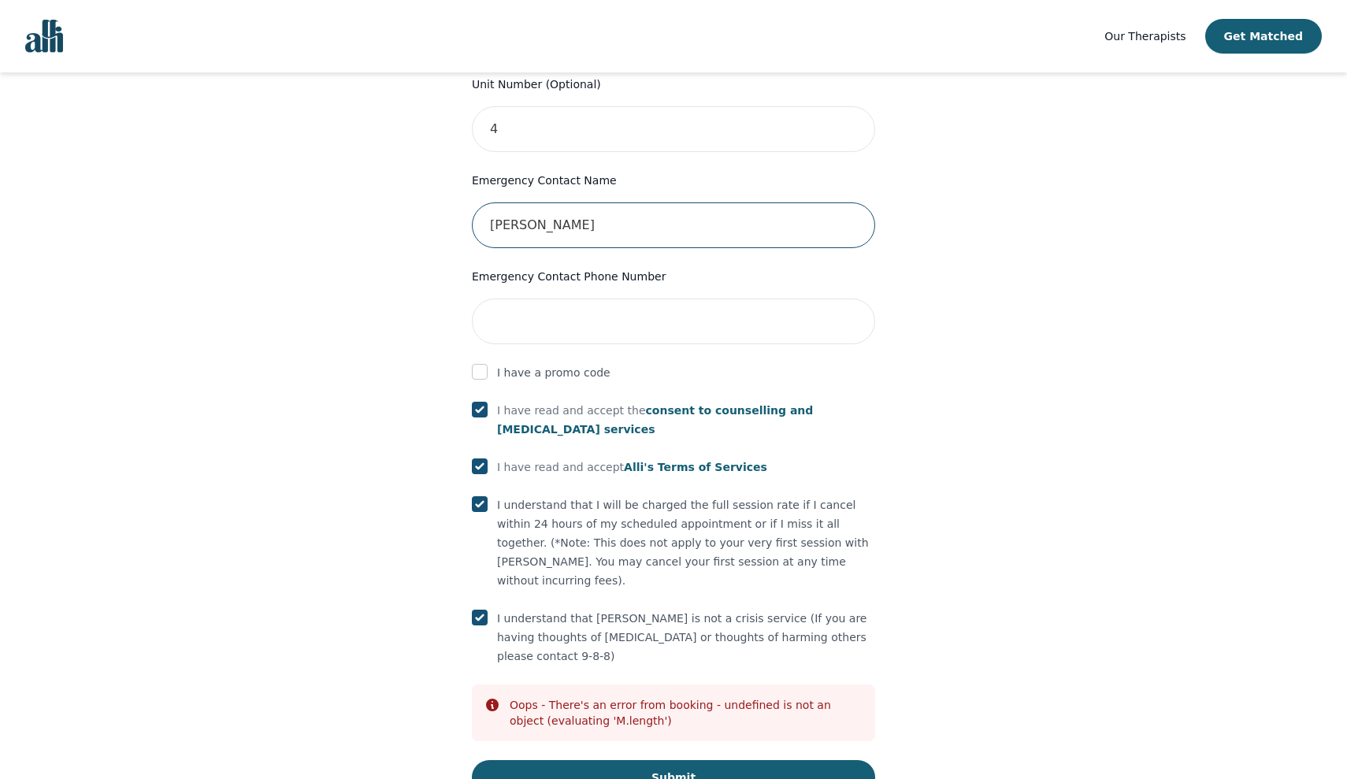
type input "[PERSON_NAME]"
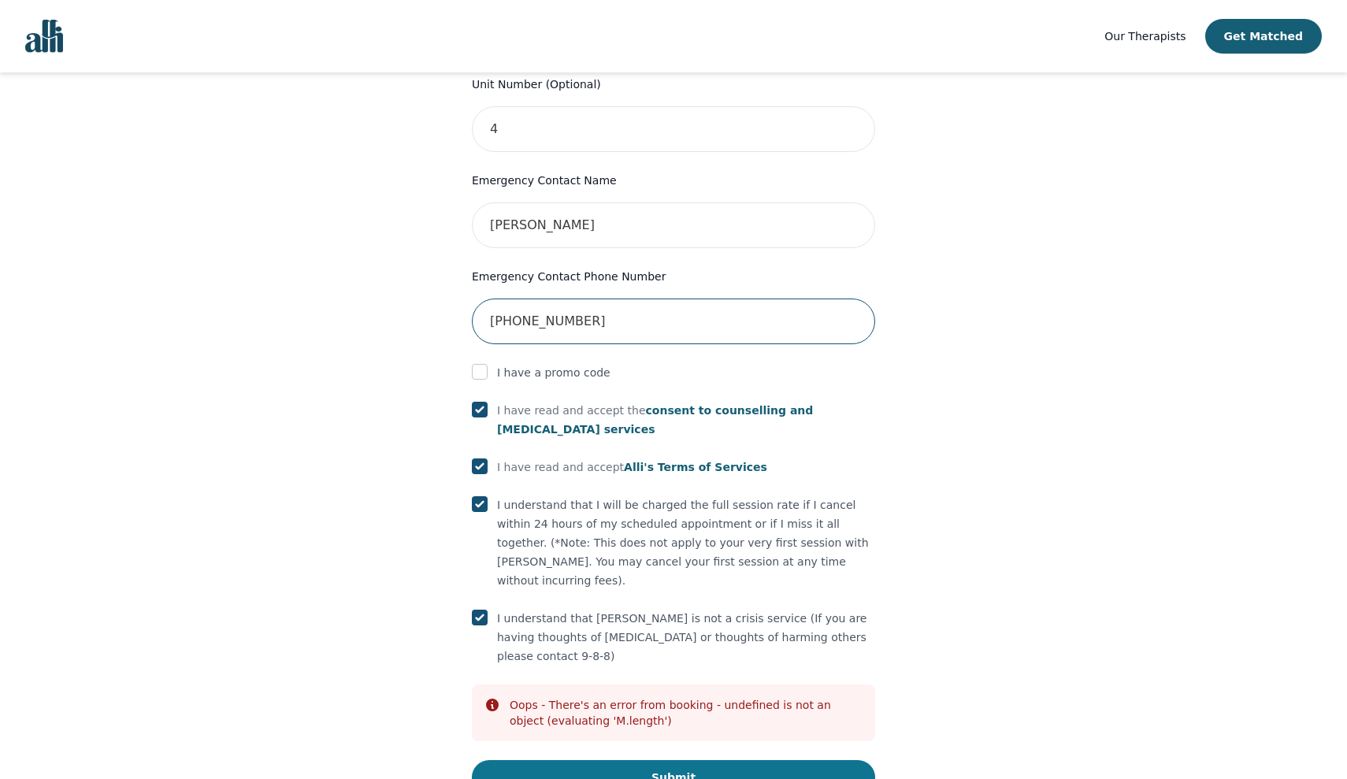
type input "[PHONE_NUMBER]"
click at [618, 760] on button "Submit" at bounding box center [673, 777] width 403 height 35
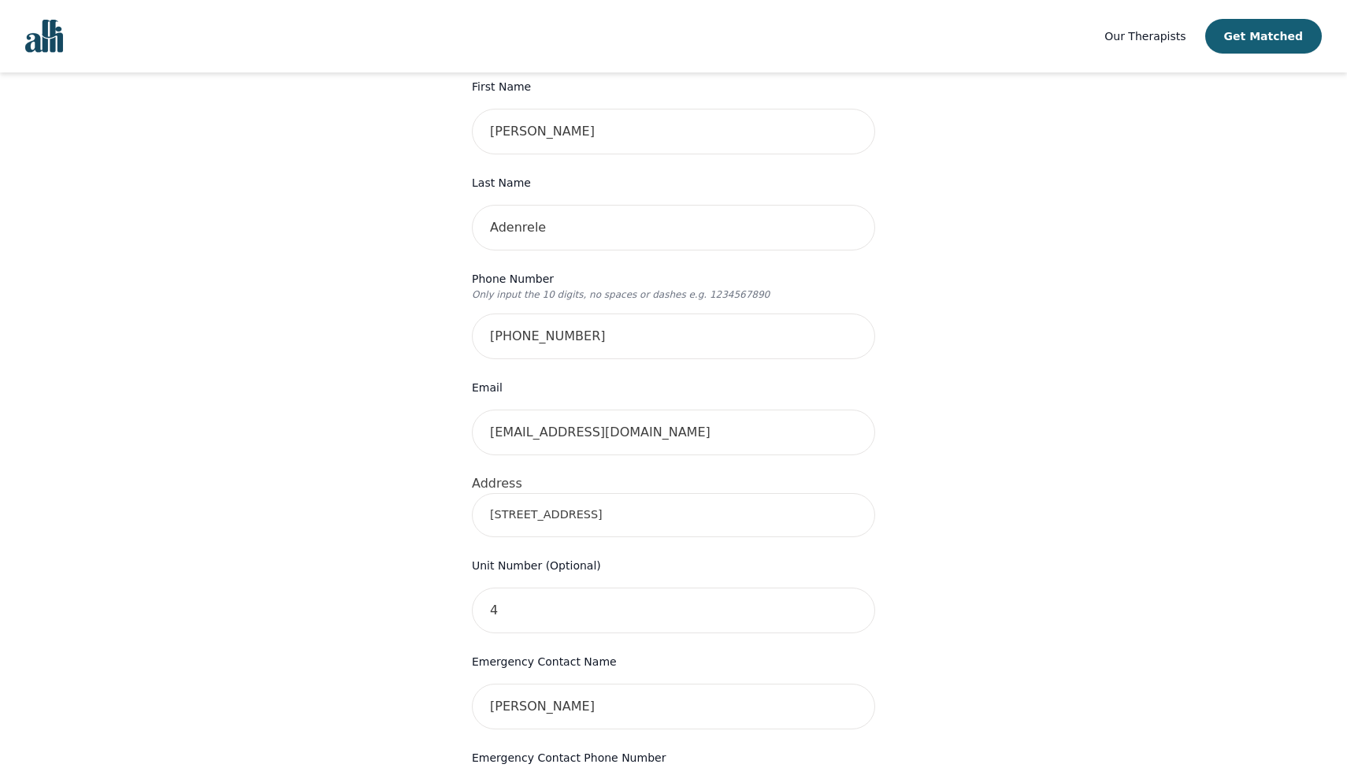
scroll to position [225, 0]
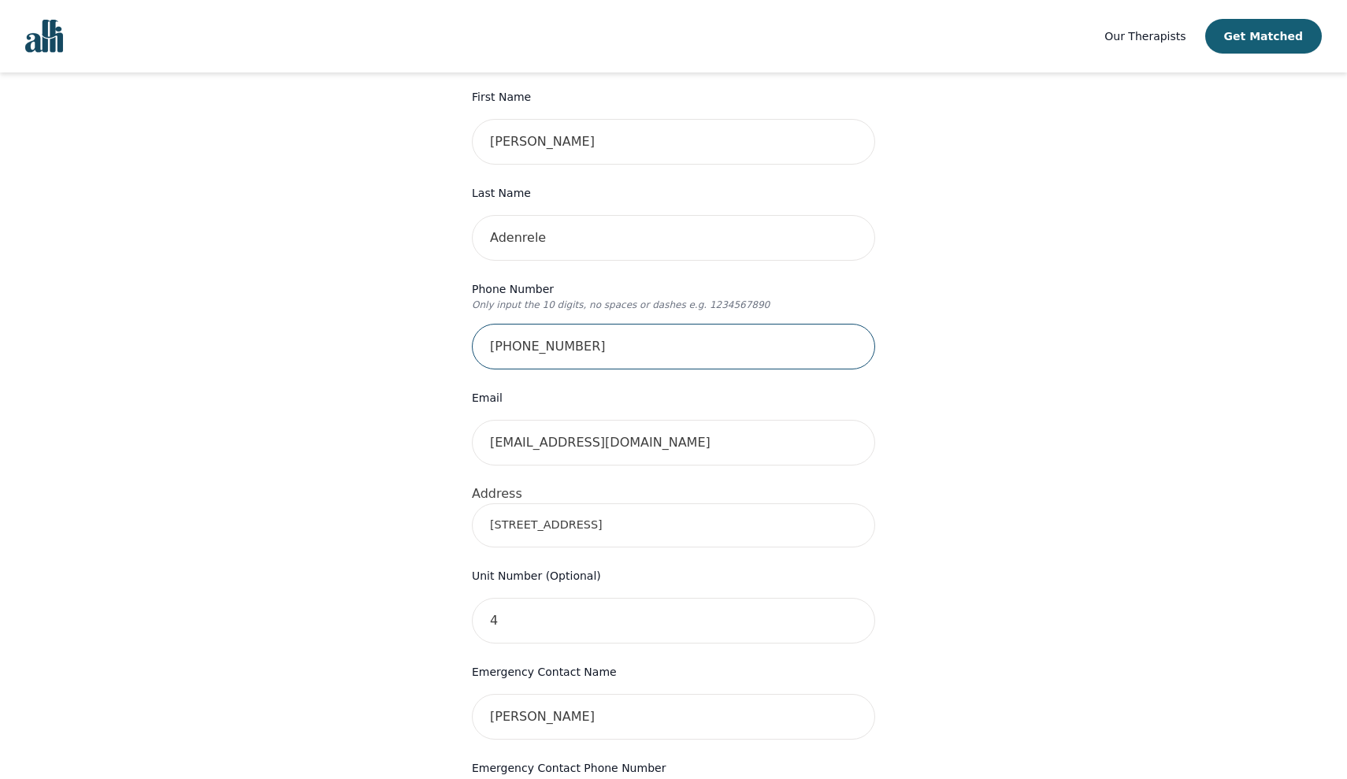
click at [489, 324] on input "[PHONE_NUMBER]" at bounding box center [673, 347] width 403 height 46
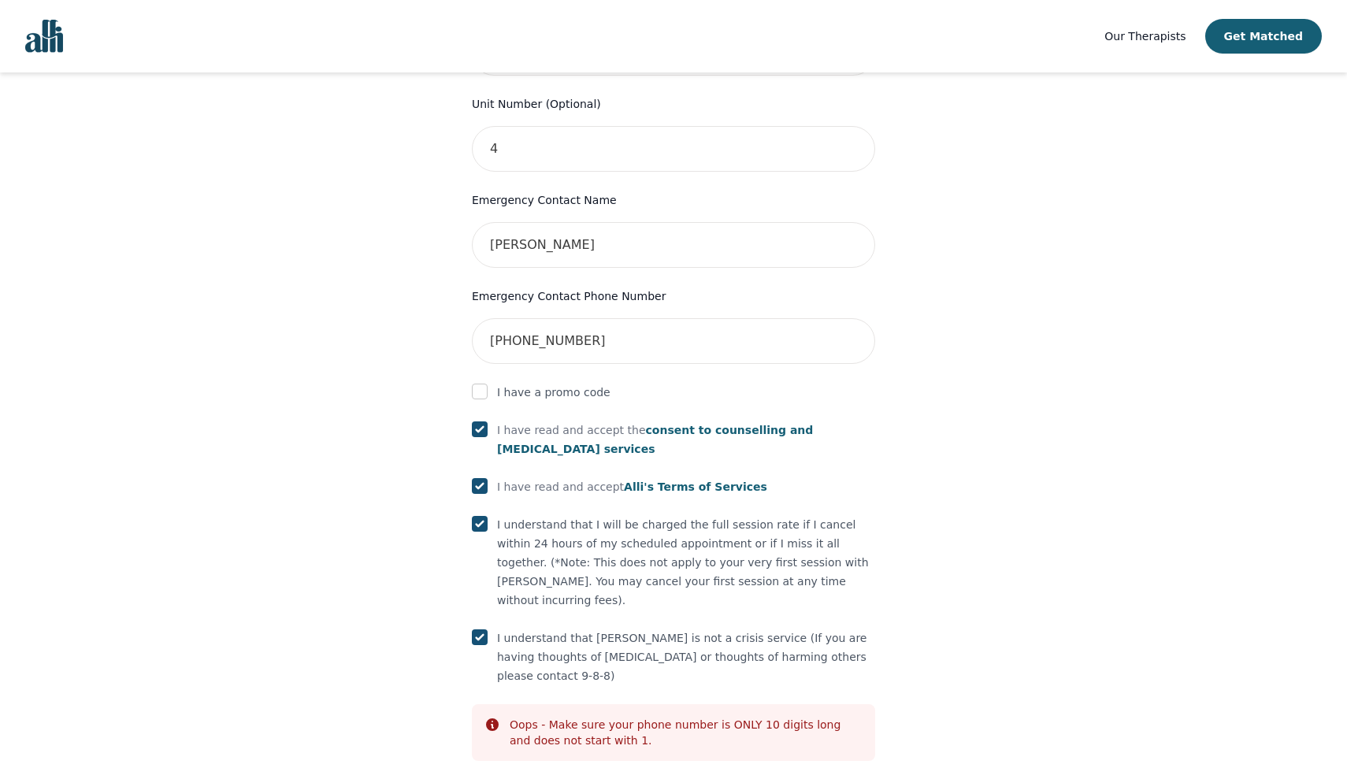
scroll to position [704, 0]
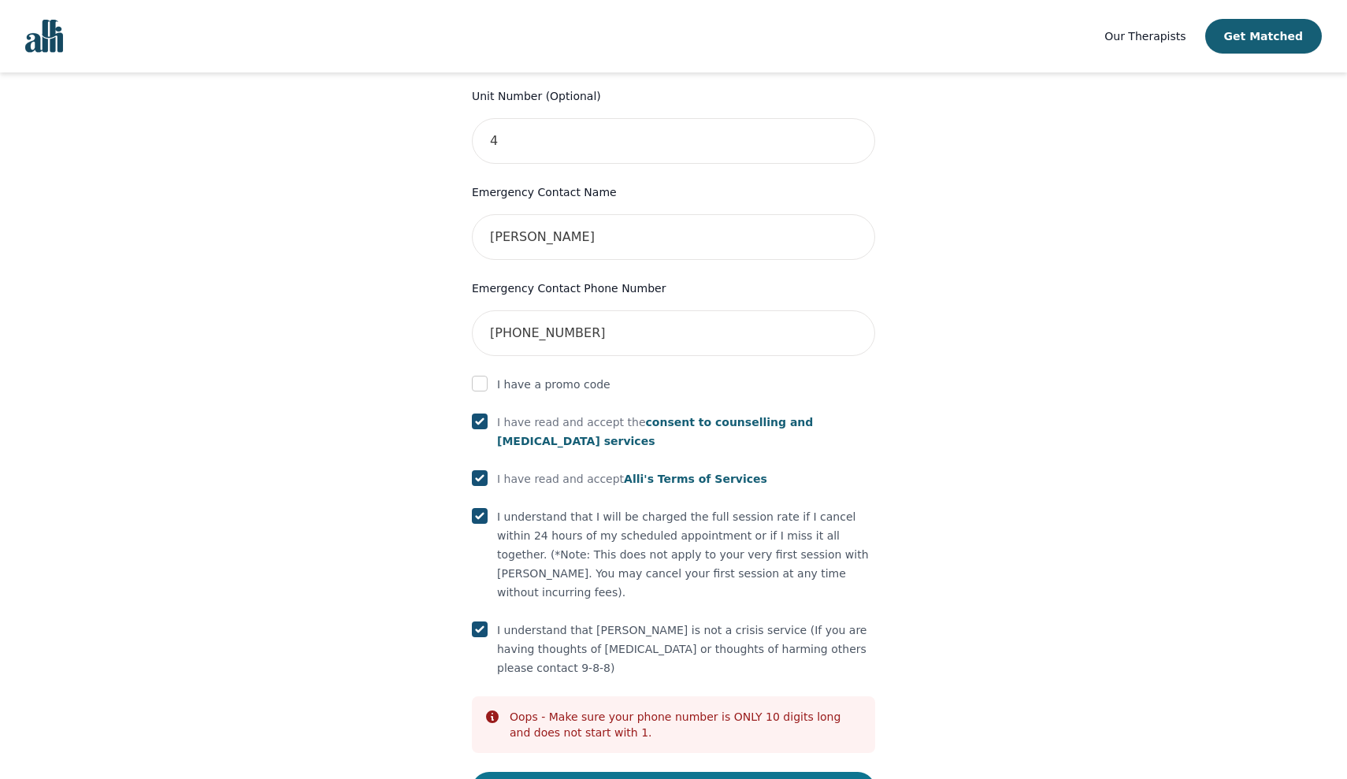
click at [665, 772] on button "Submit" at bounding box center [673, 789] width 403 height 35
click at [669, 772] on button "Submit" at bounding box center [673, 789] width 403 height 35
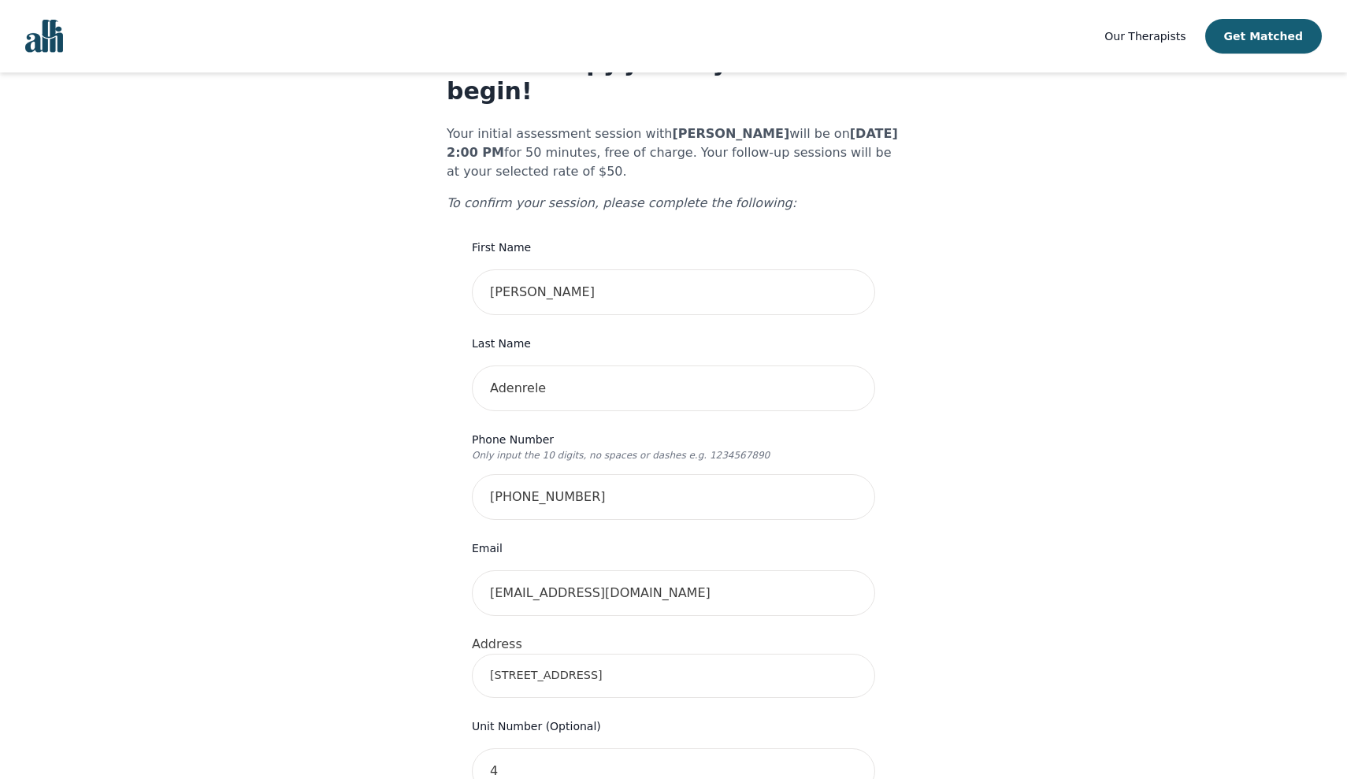
scroll to position [72, 0]
click at [546, 476] on input "[PHONE_NUMBER]" at bounding box center [673, 499] width 403 height 46
click at [518, 476] on input "647-9273670" at bounding box center [673, 499] width 403 height 46
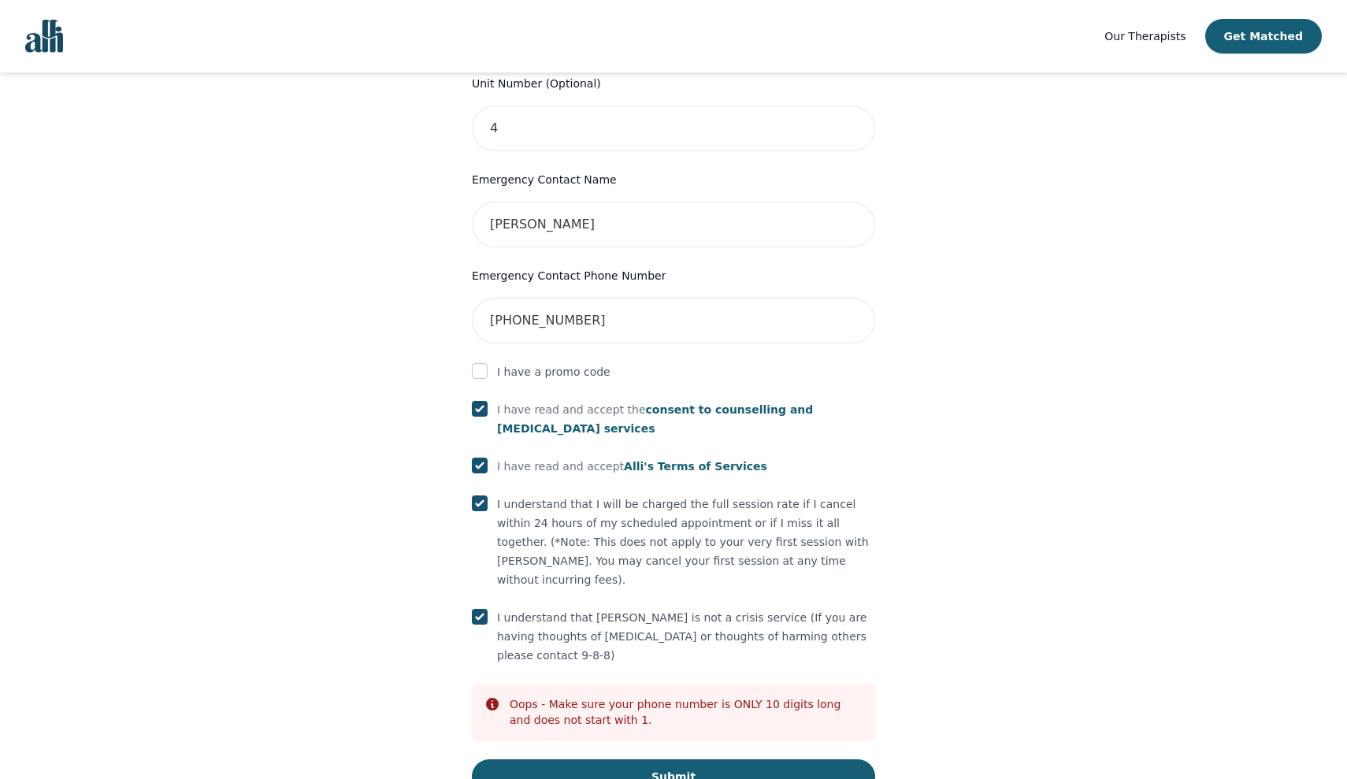
scroll to position [716, 0]
type input "6479273670"
click at [576, 760] on button "Submit" at bounding box center [673, 777] width 403 height 35
